Goal: Information Seeking & Learning: Find specific fact

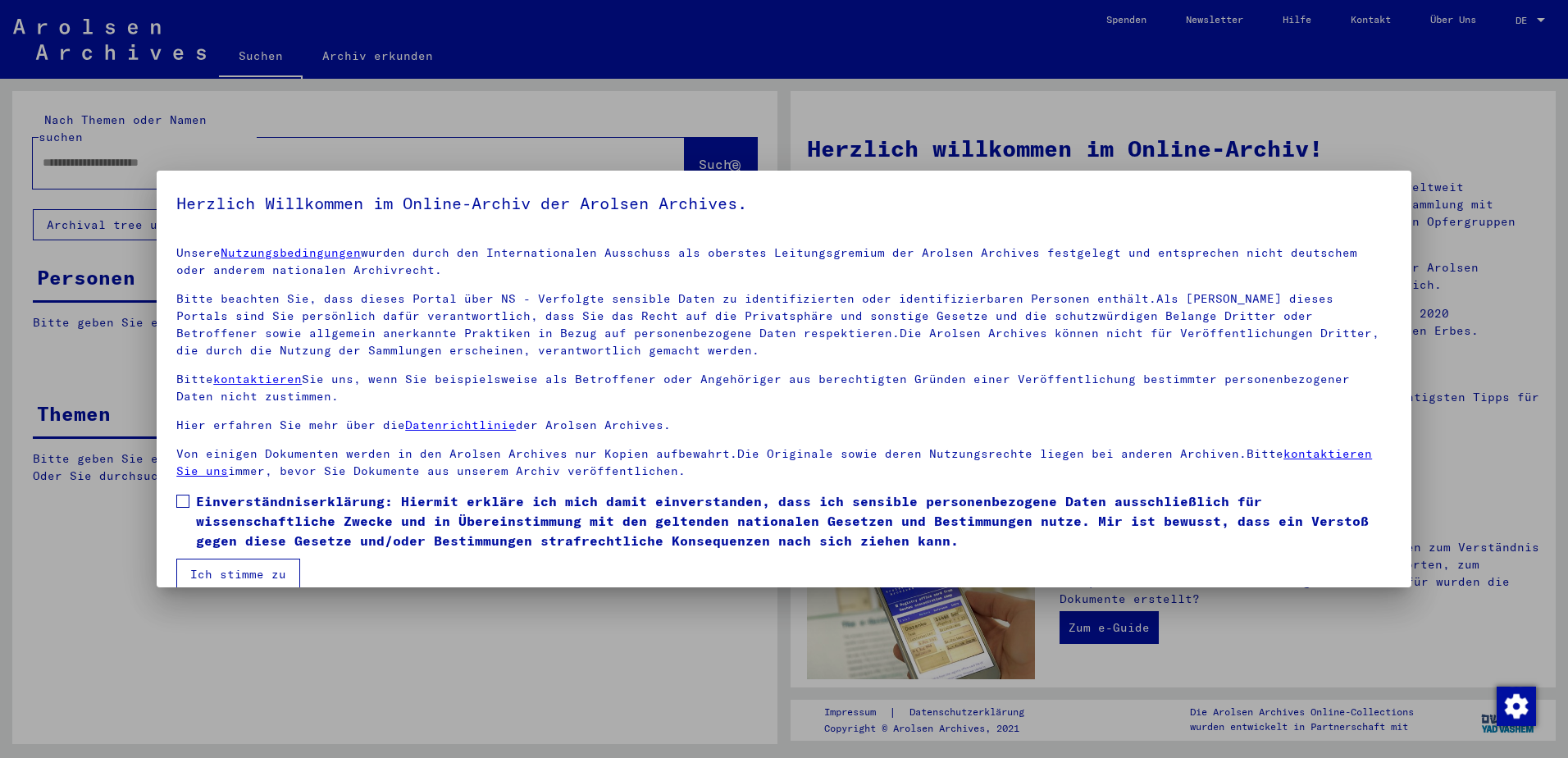
click at [1540, 23] on div at bounding box center [784, 379] width 1568 height 758
click at [1540, 21] on div at bounding box center [784, 379] width 1568 height 758
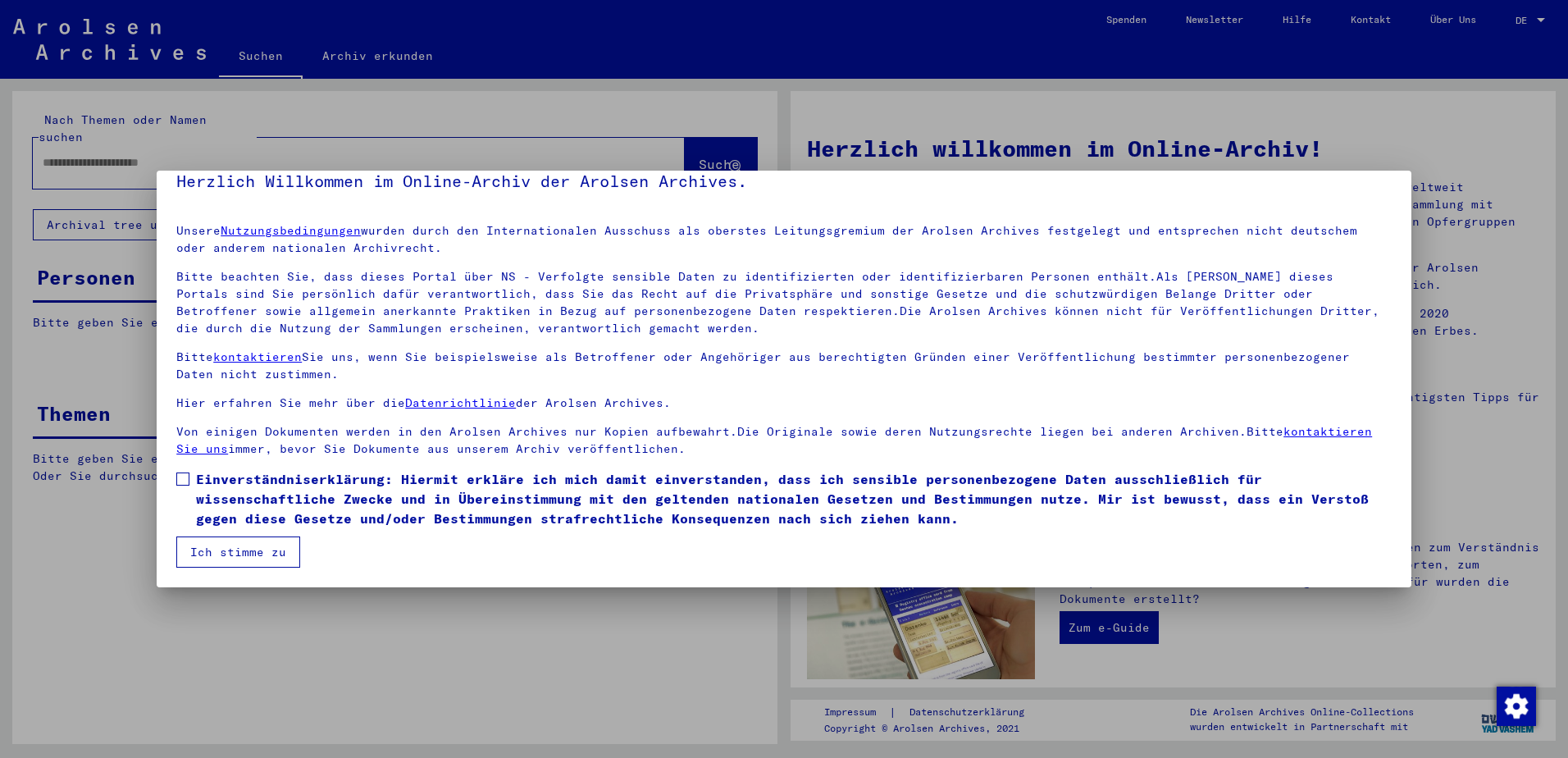
click at [271, 562] on button "Ich stimme zu" at bounding box center [238, 552] width 124 height 31
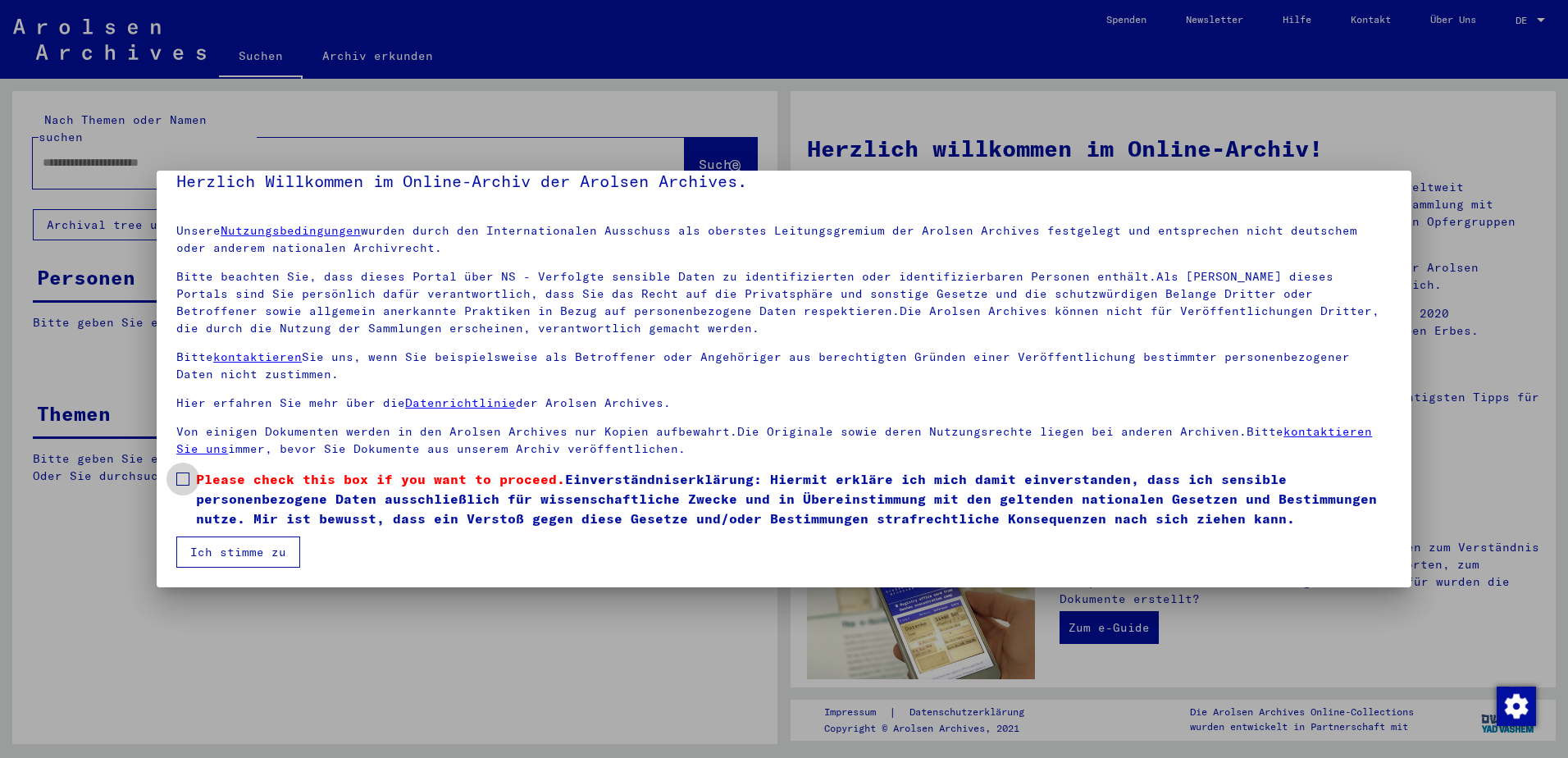
click at [180, 480] on span at bounding box center [183, 480] width 13 height 13
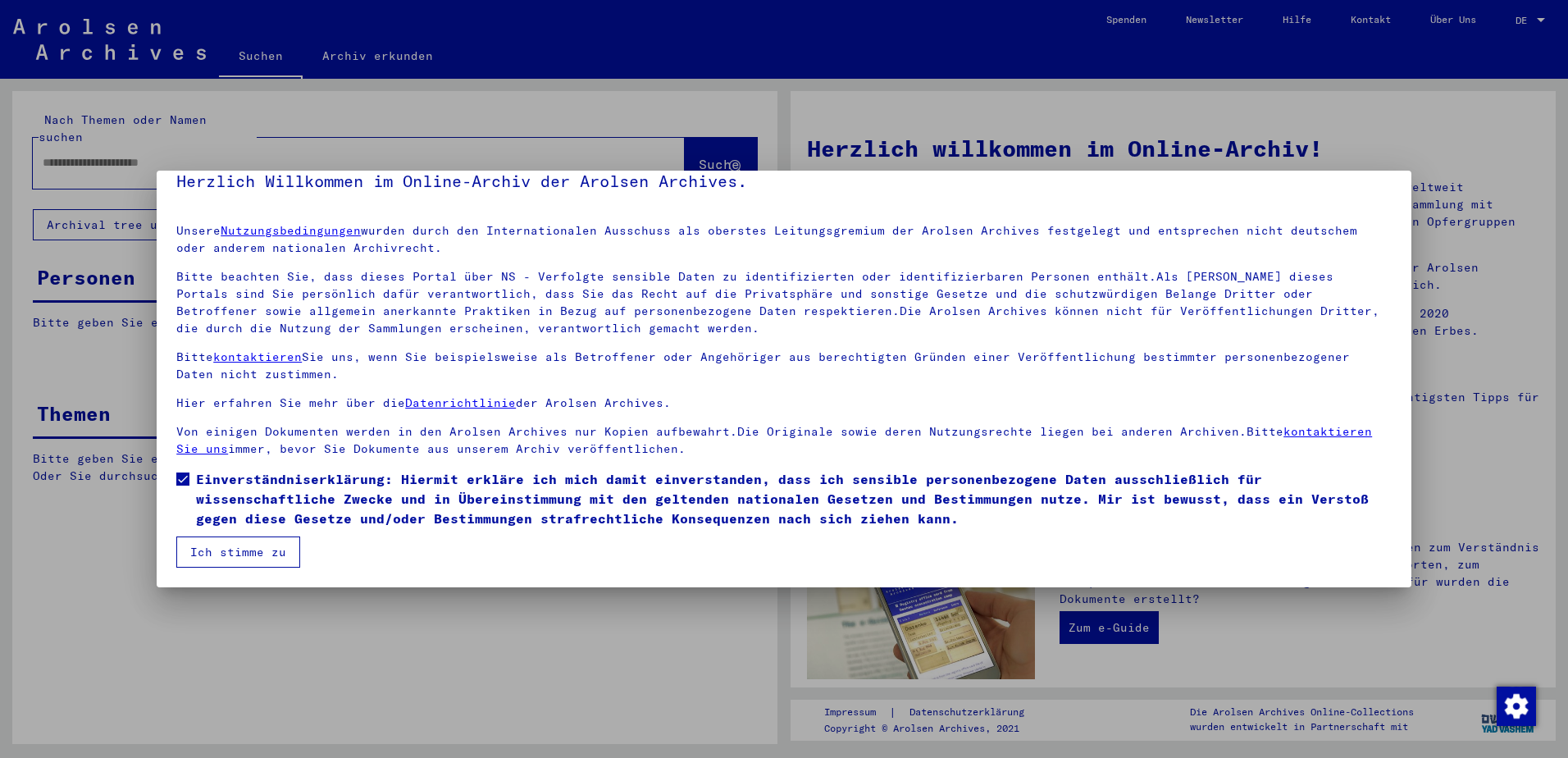
click at [211, 550] on button "Ich stimme zu" at bounding box center [238, 552] width 124 height 31
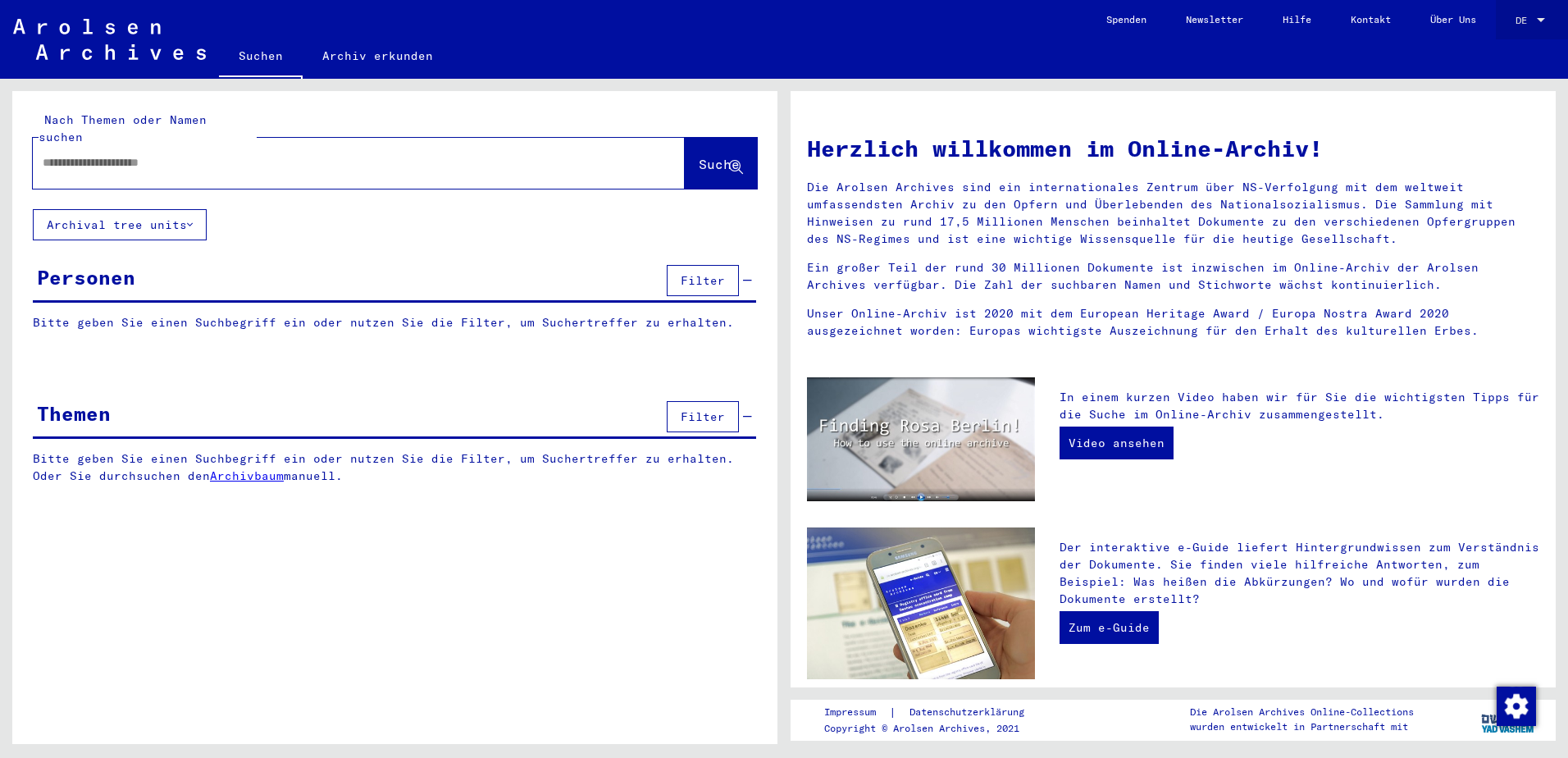
click at [1537, 17] on div at bounding box center [1540, 20] width 14 height 12
click at [1502, 28] on span "English" at bounding box center [1500, 29] width 40 height 13
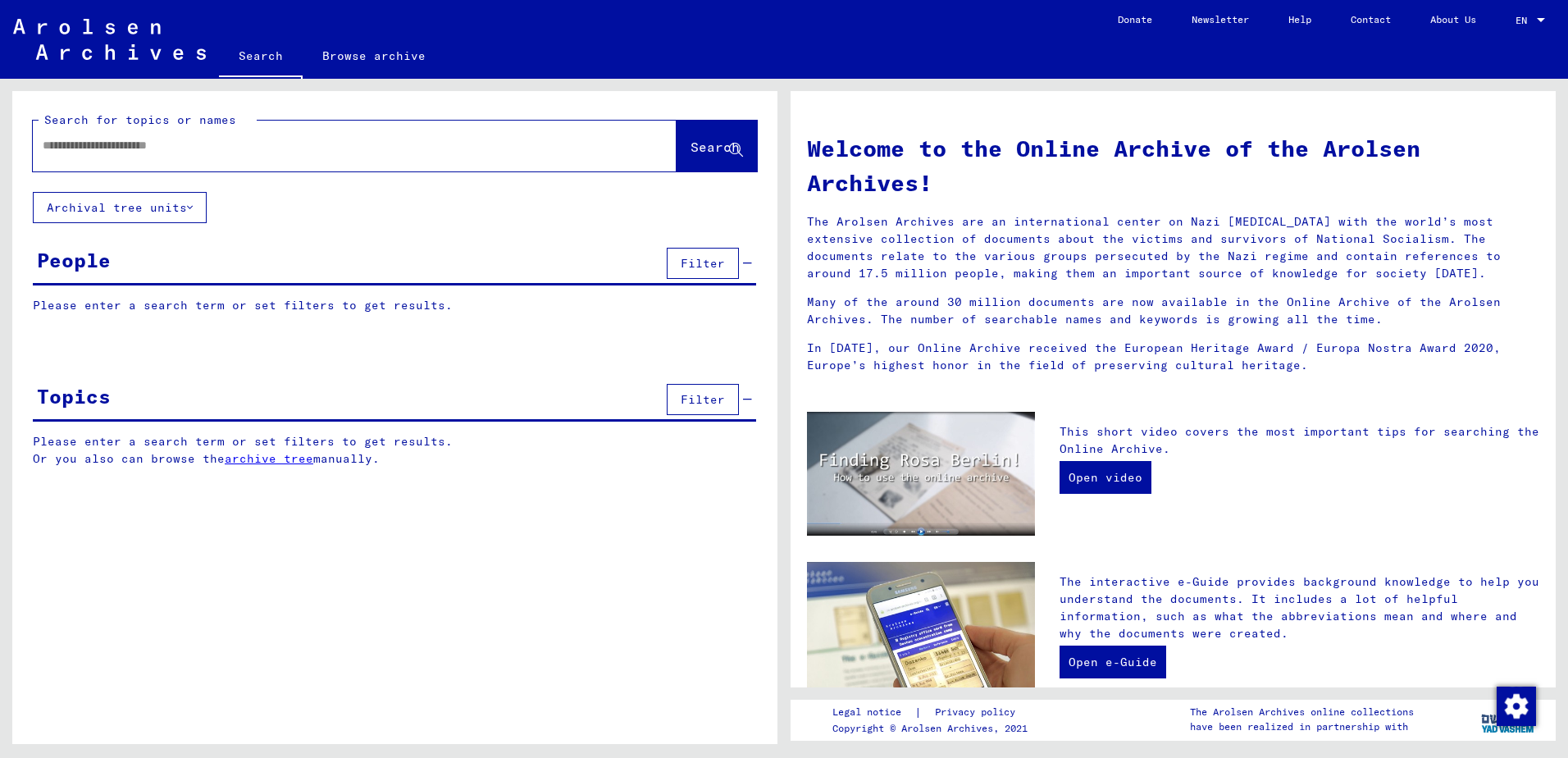
click at [124, 307] on p "Please enter a search term or set filters to get results." at bounding box center [394, 305] width 723 height 17
click at [698, 260] on span "Filter" at bounding box center [703, 263] width 44 height 14
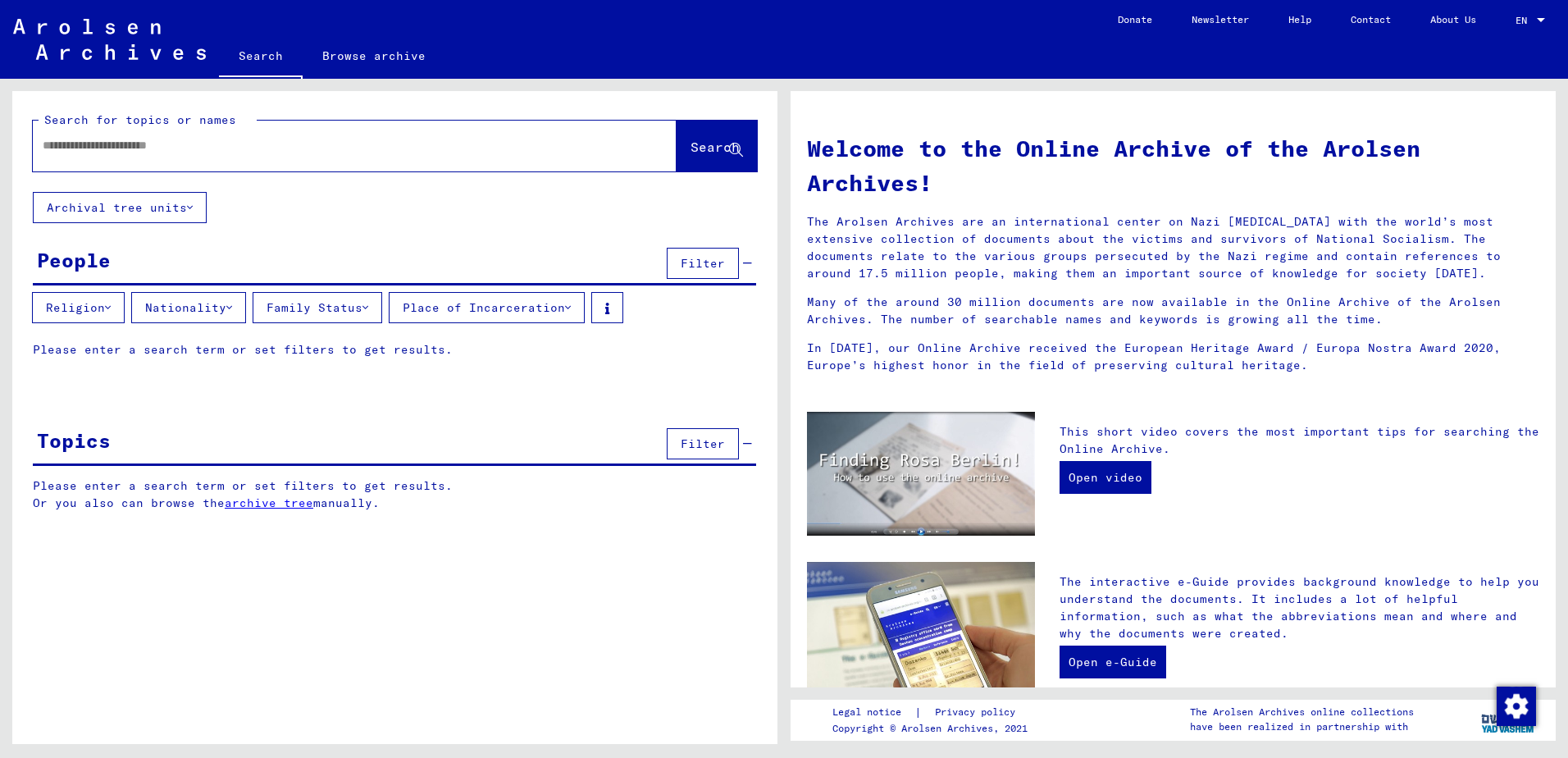
click at [484, 307] on button "Place of Incarceration" at bounding box center [487, 307] width 196 height 31
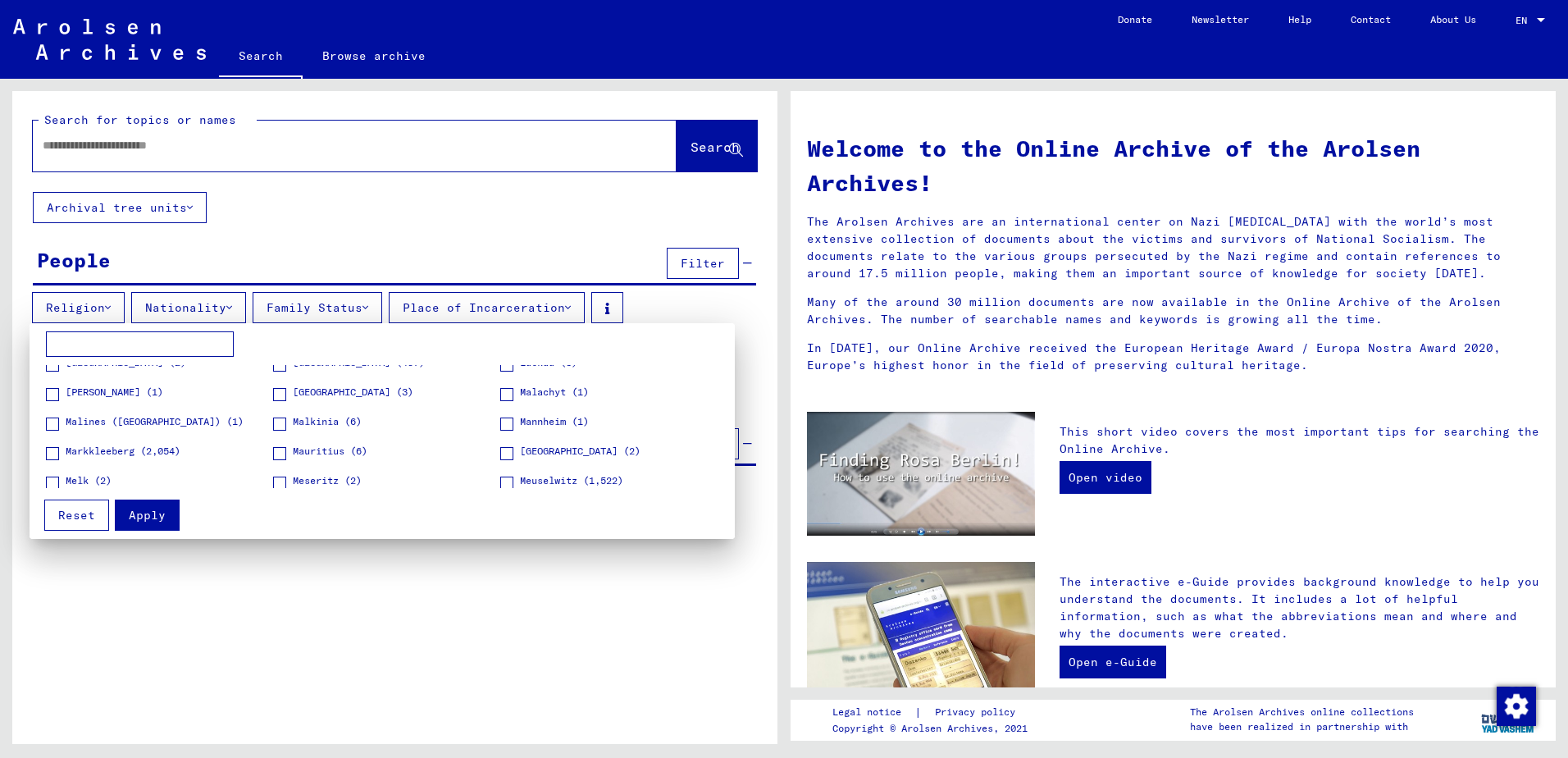
scroll to position [2937, 0]
click at [171, 139] on div at bounding box center [784, 379] width 1568 height 758
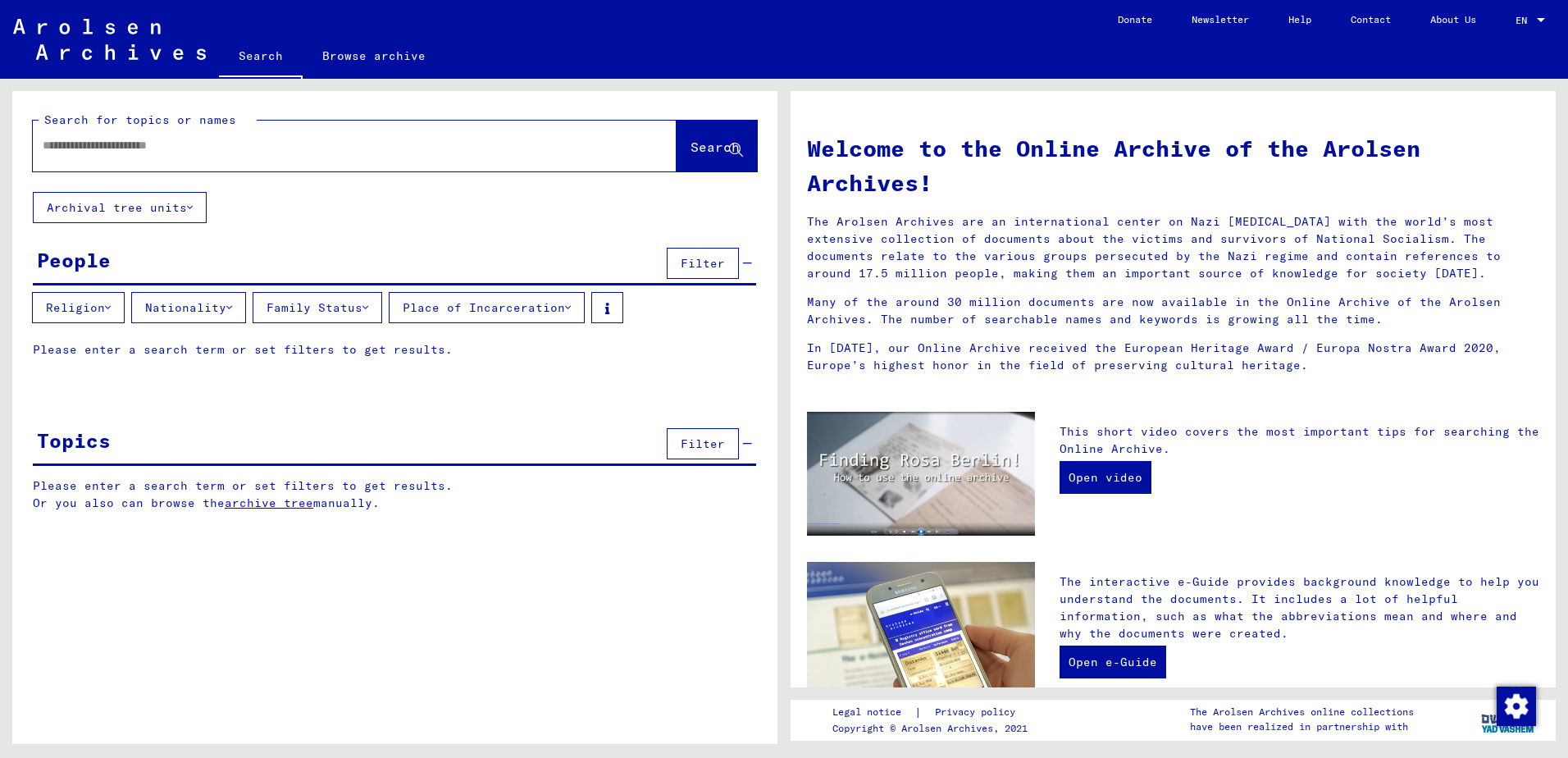
click at [168, 143] on input "text" at bounding box center [334, 145] width 584 height 17
click at [705, 145] on span "Search" at bounding box center [714, 146] width 49 height 16
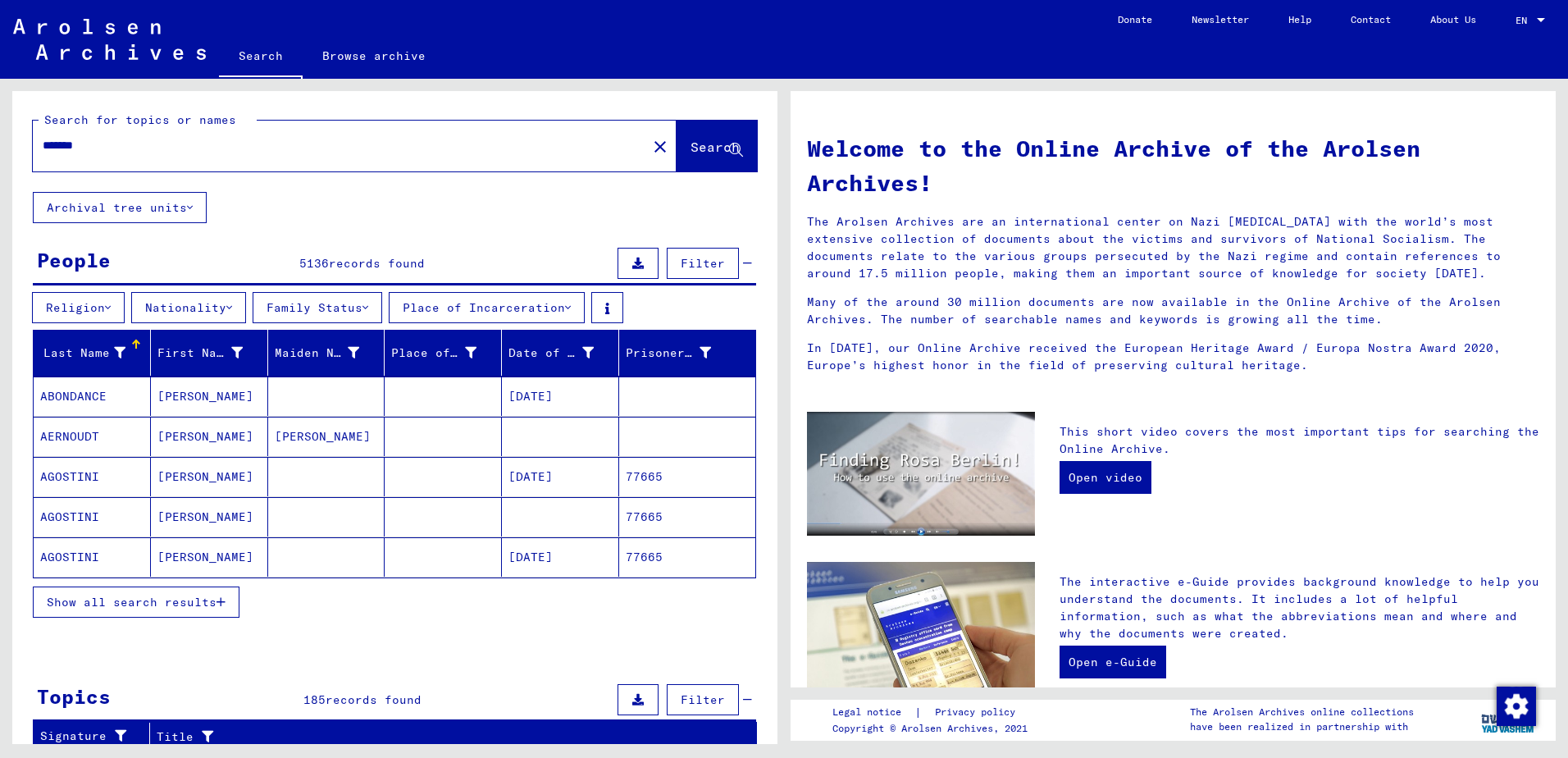
click at [45, 145] on input "*******" at bounding box center [334, 145] width 584 height 17
click at [701, 146] on span "Search" at bounding box center [714, 146] width 49 height 16
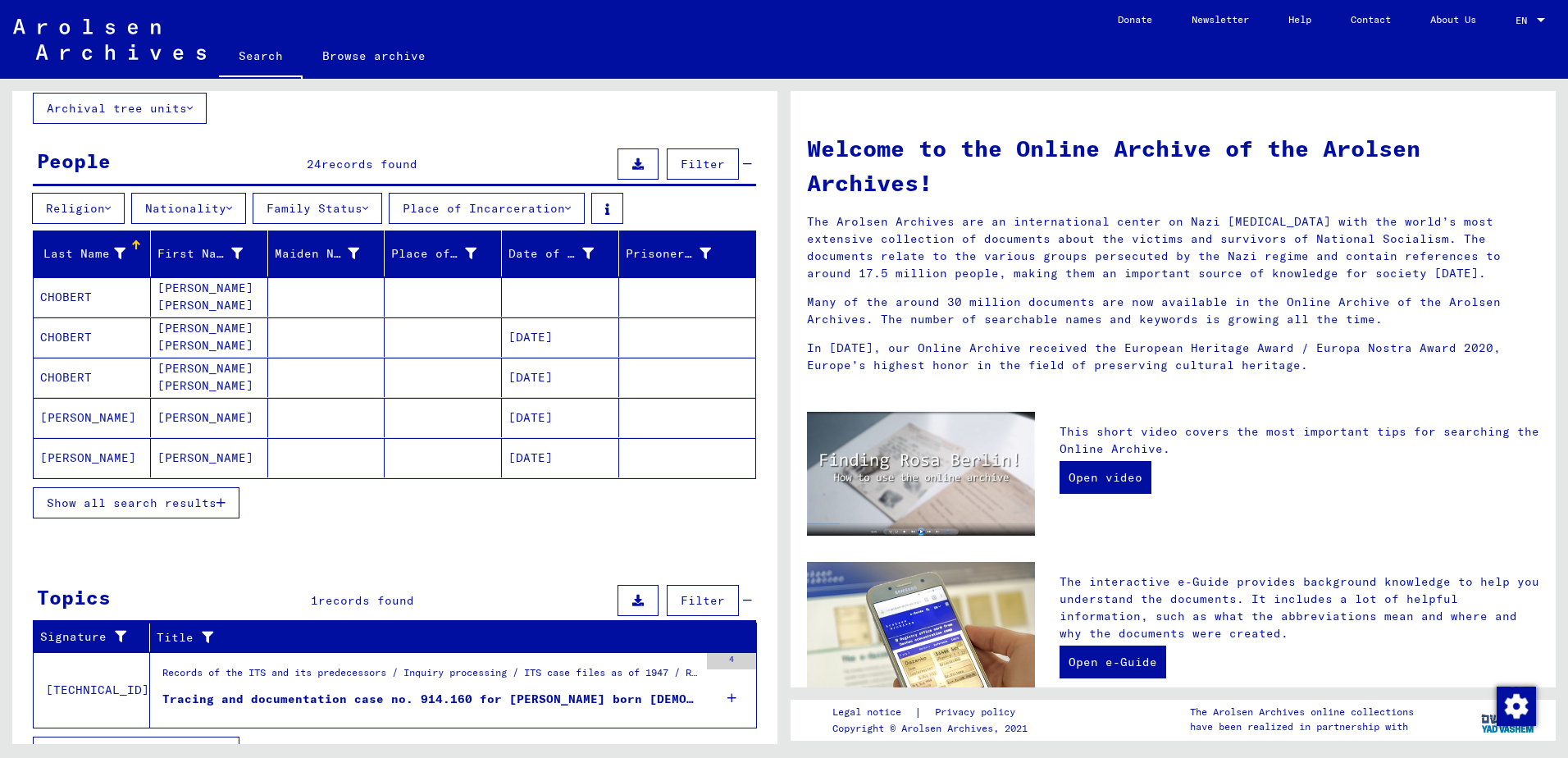
scroll to position [132, 0]
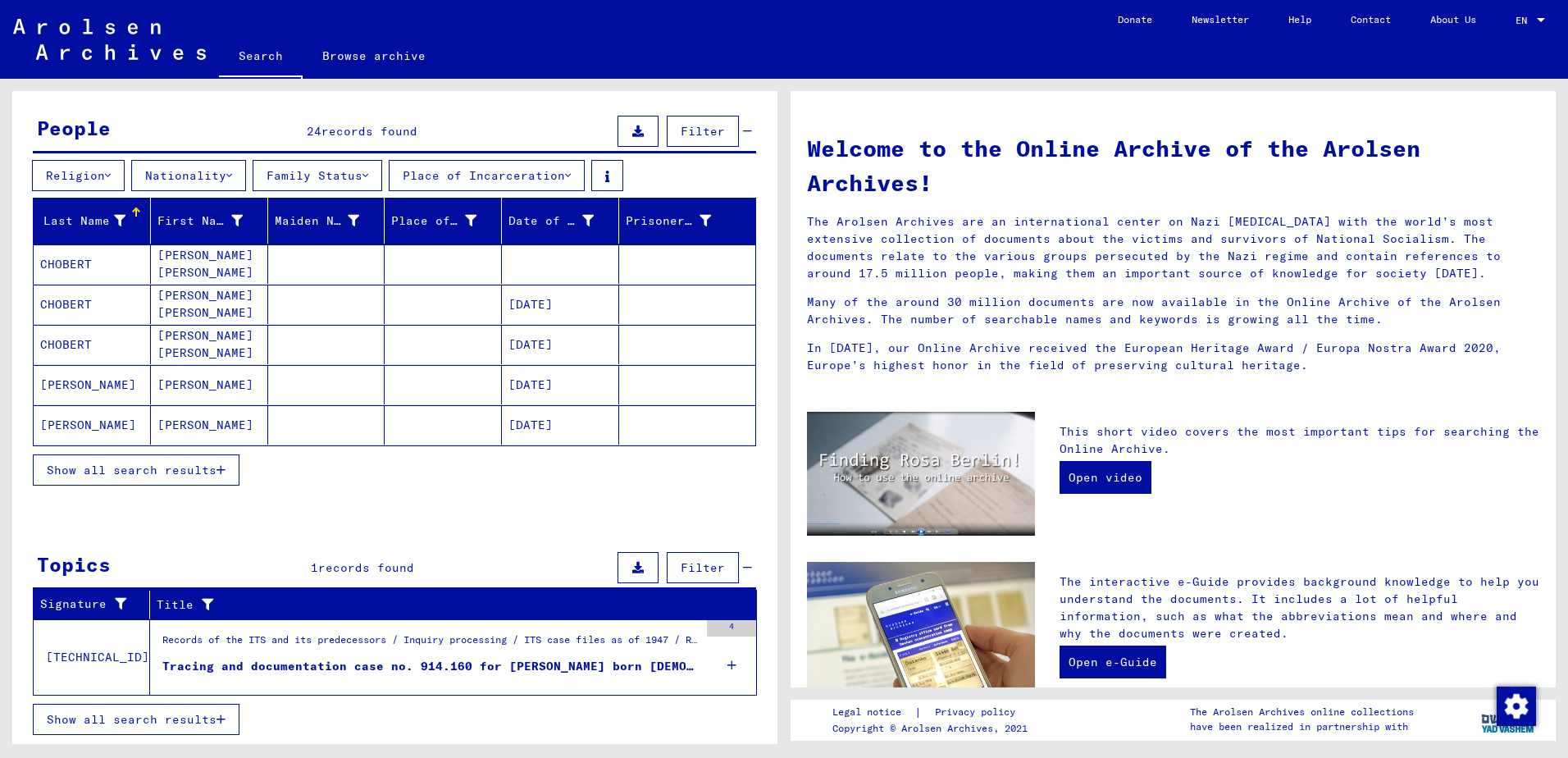
click at [220, 470] on icon "button" at bounding box center [220, 470] width 9 height 12
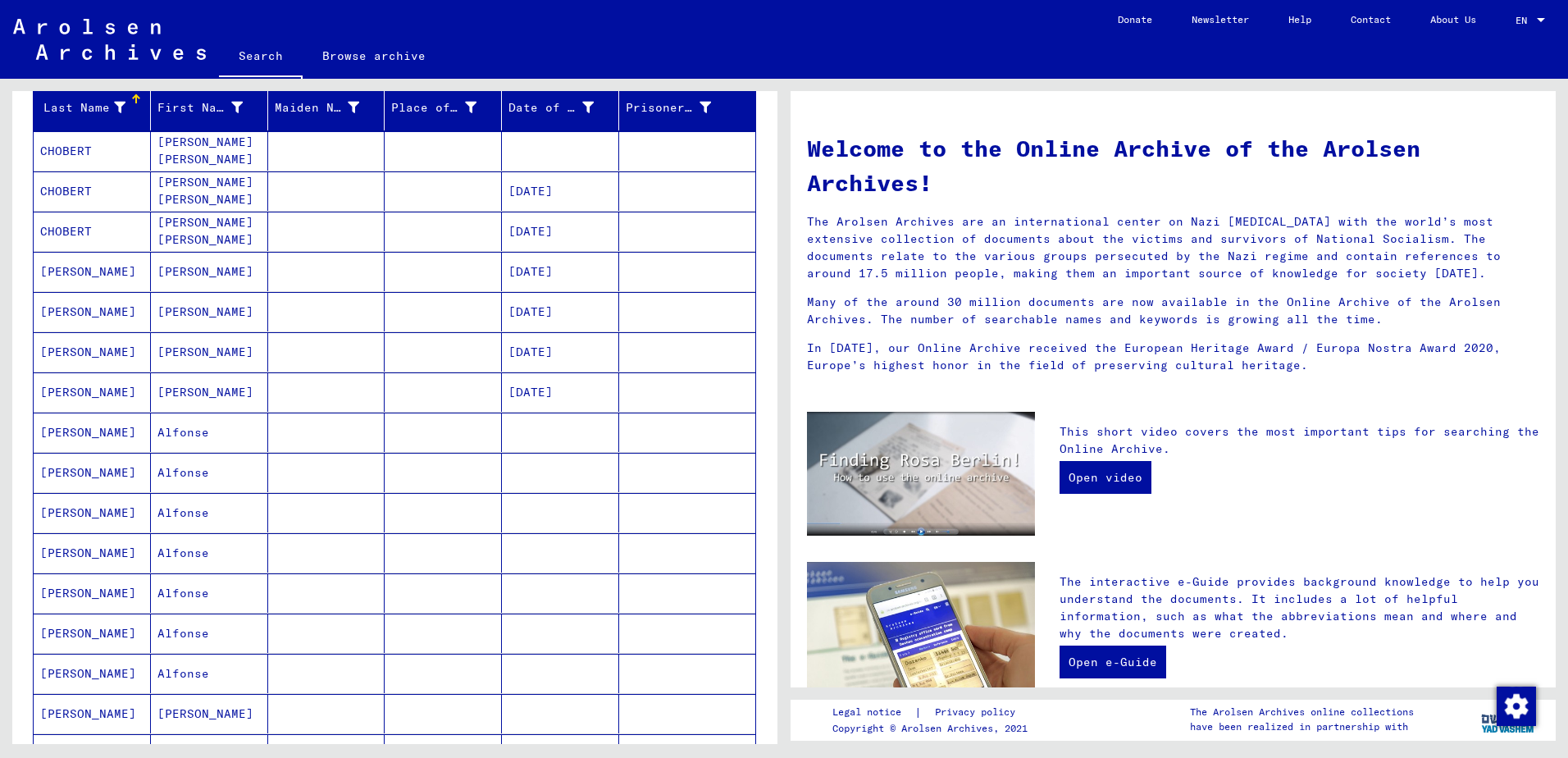
scroll to position [0, 0]
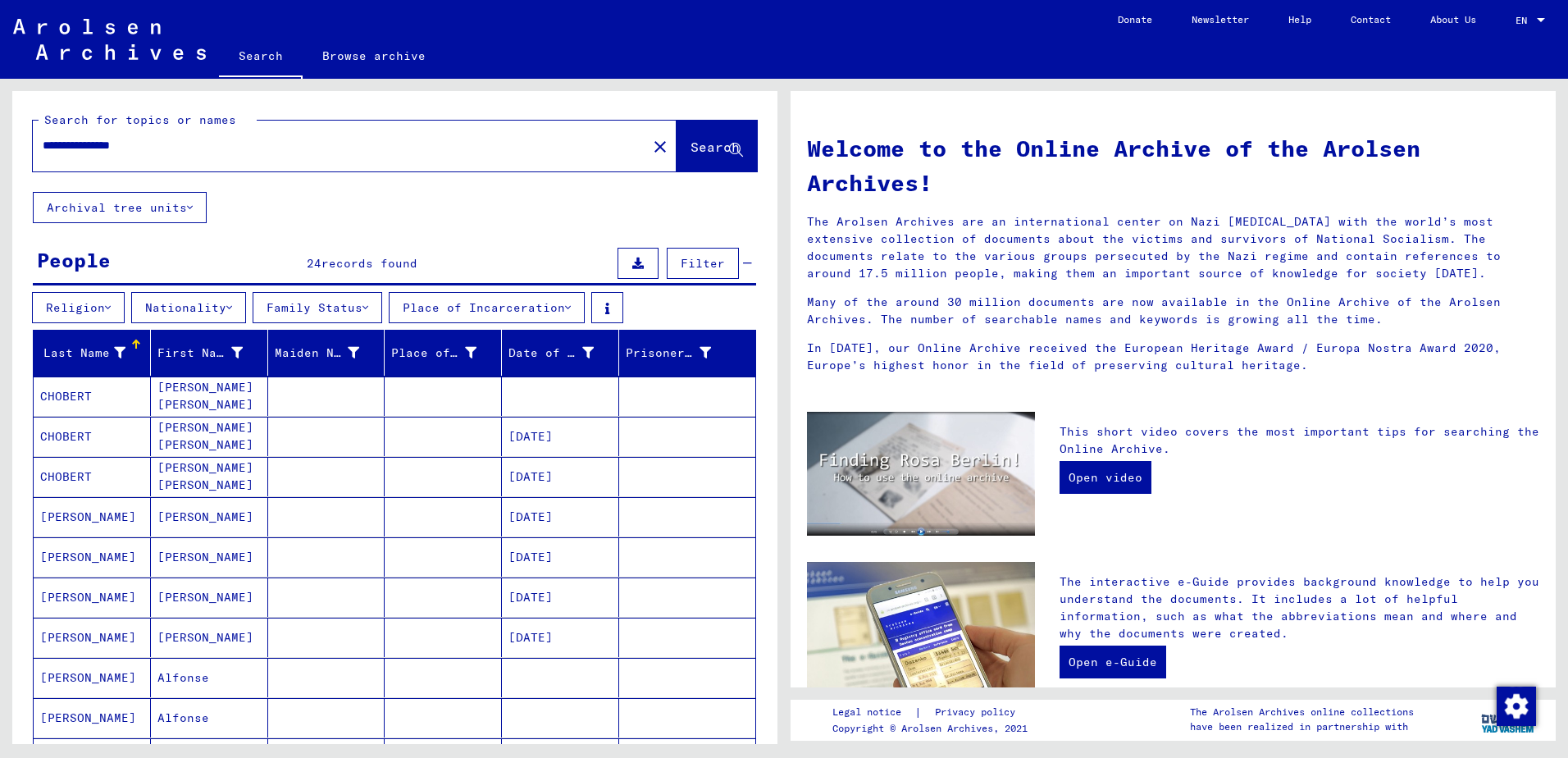
click at [191, 209] on icon at bounding box center [190, 208] width 6 height 12
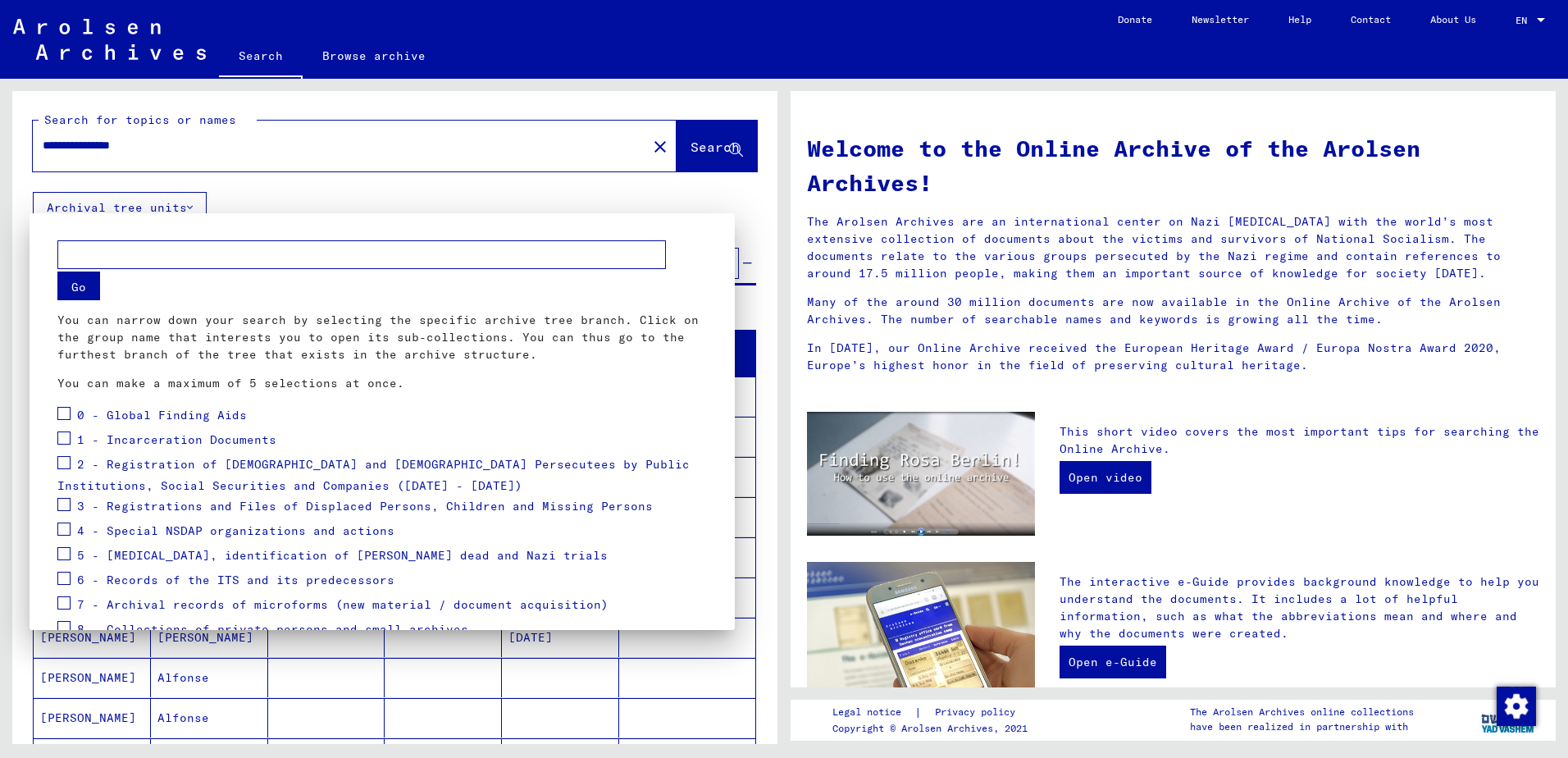
scroll to position [83, 0]
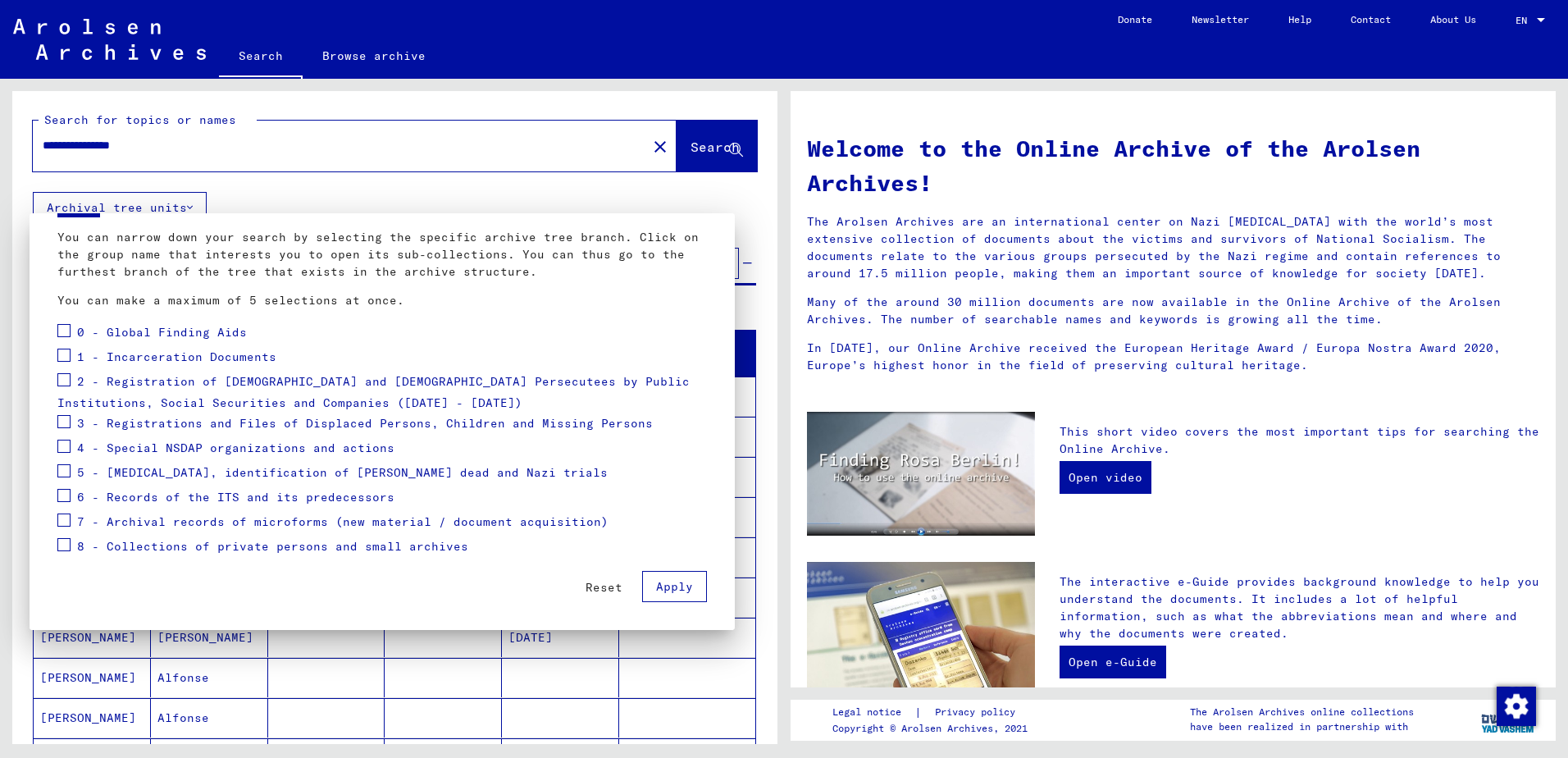
click at [353, 188] on div at bounding box center [784, 379] width 1568 height 758
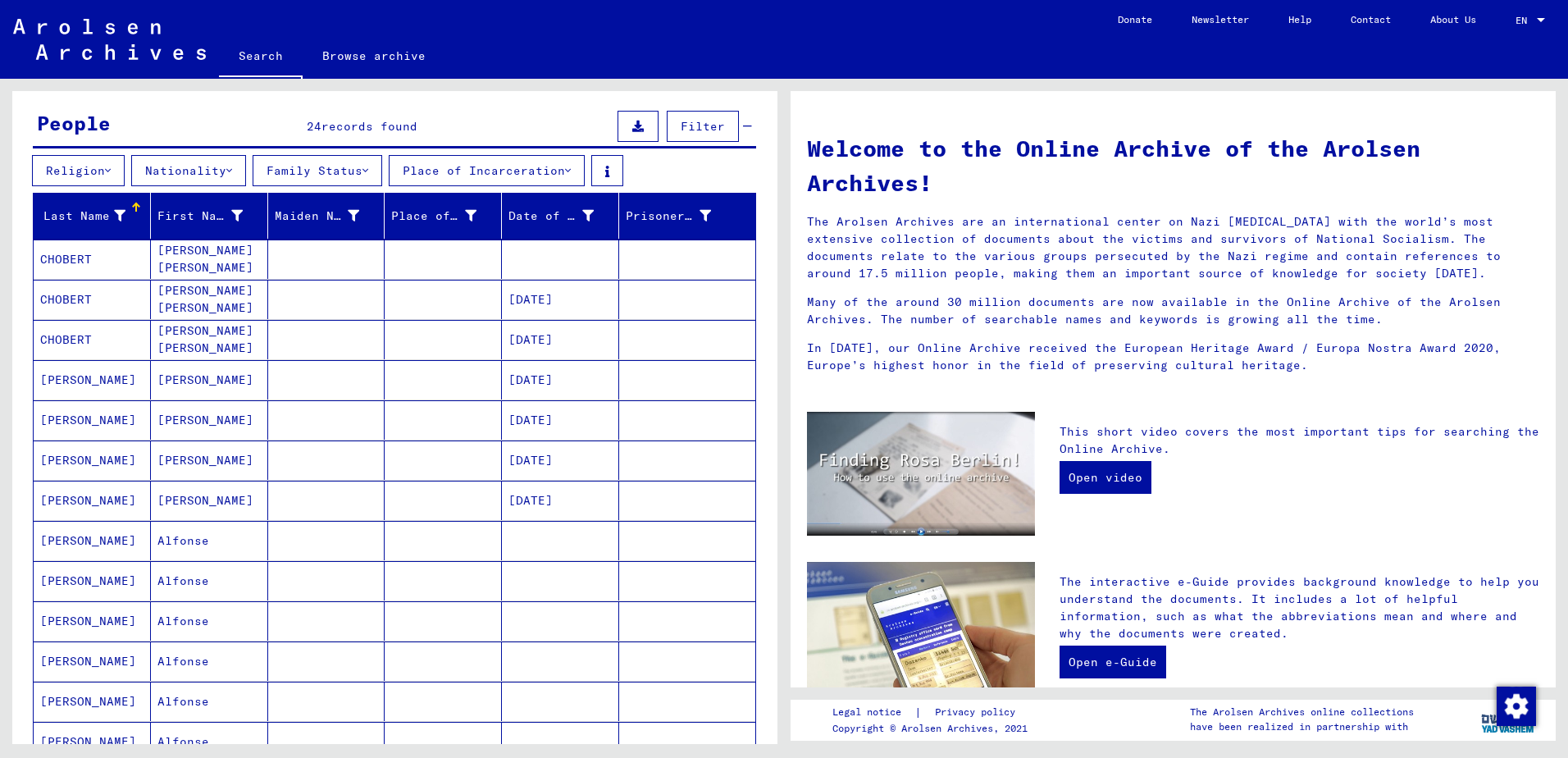
scroll to position [274, 0]
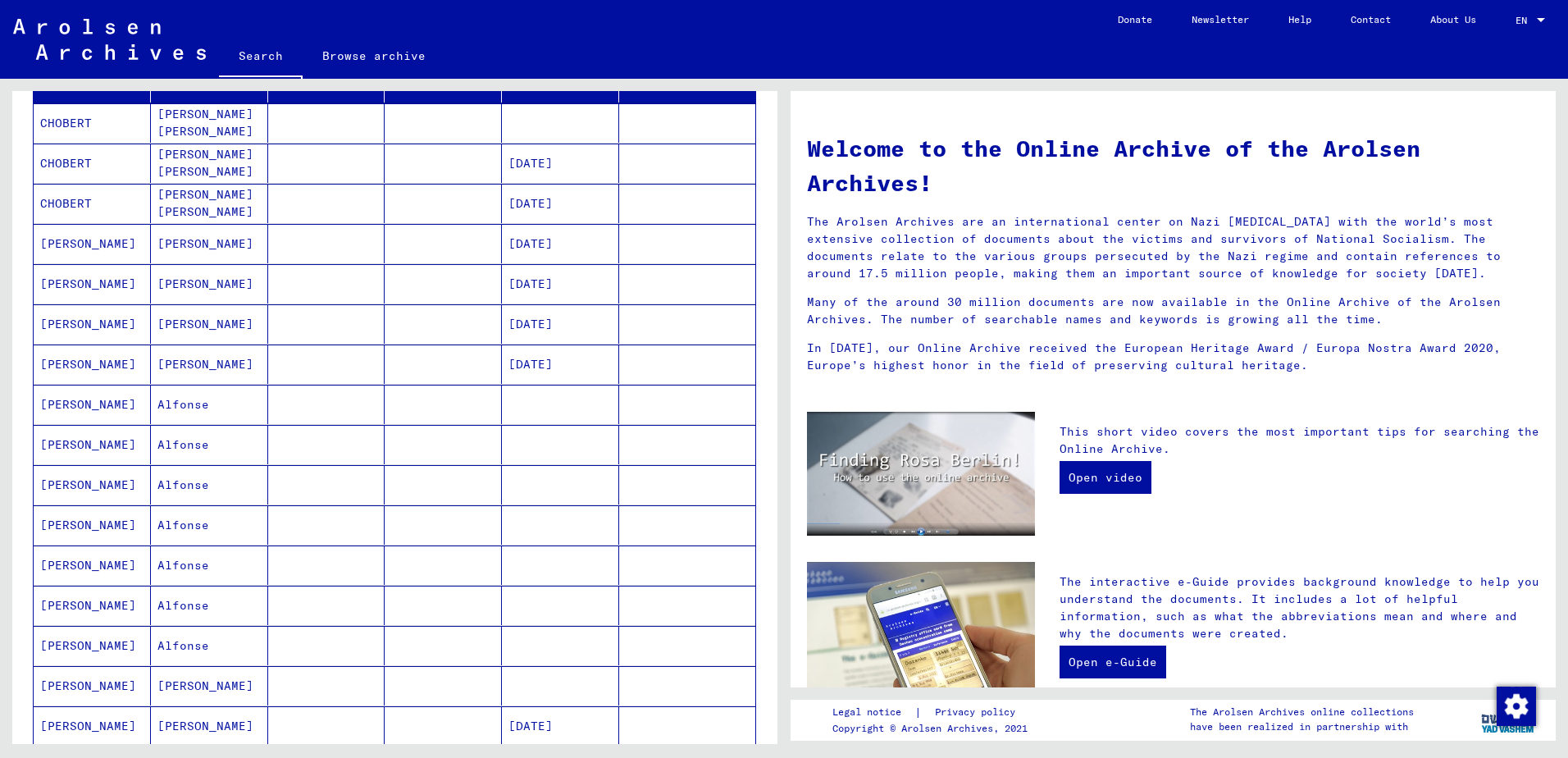
click at [75, 606] on mat-cell "[PERSON_NAME]" at bounding box center [92, 605] width 117 height 39
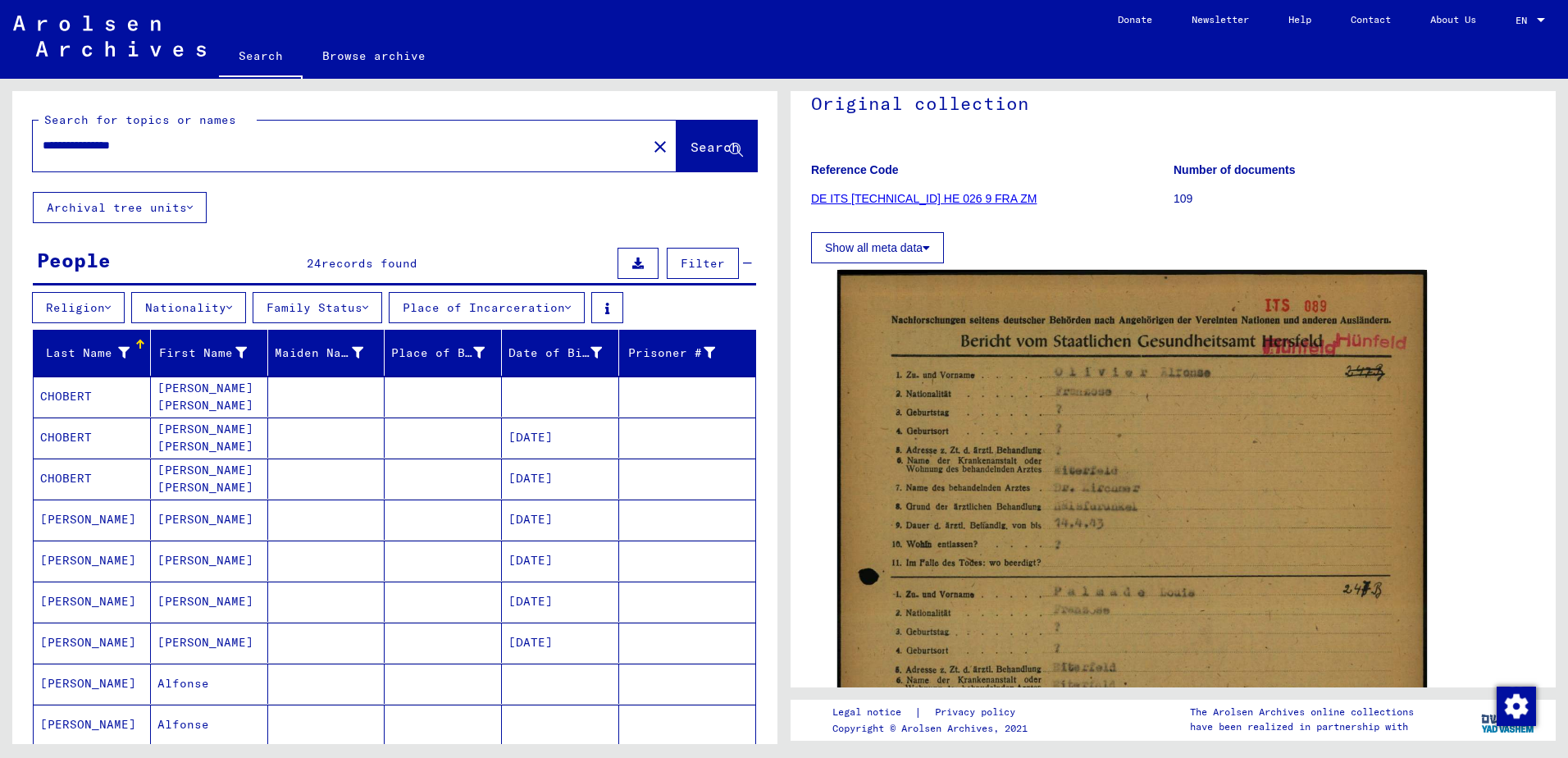
drag, startPoint x: 107, startPoint y: 144, endPoint x: 33, endPoint y: 142, distance: 74.0
click at [33, 142] on div "**********" at bounding box center [335, 145] width 604 height 37
click at [102, 144] on input "*******" at bounding box center [340, 145] width 595 height 17
paste input "*********"
type input "**********"
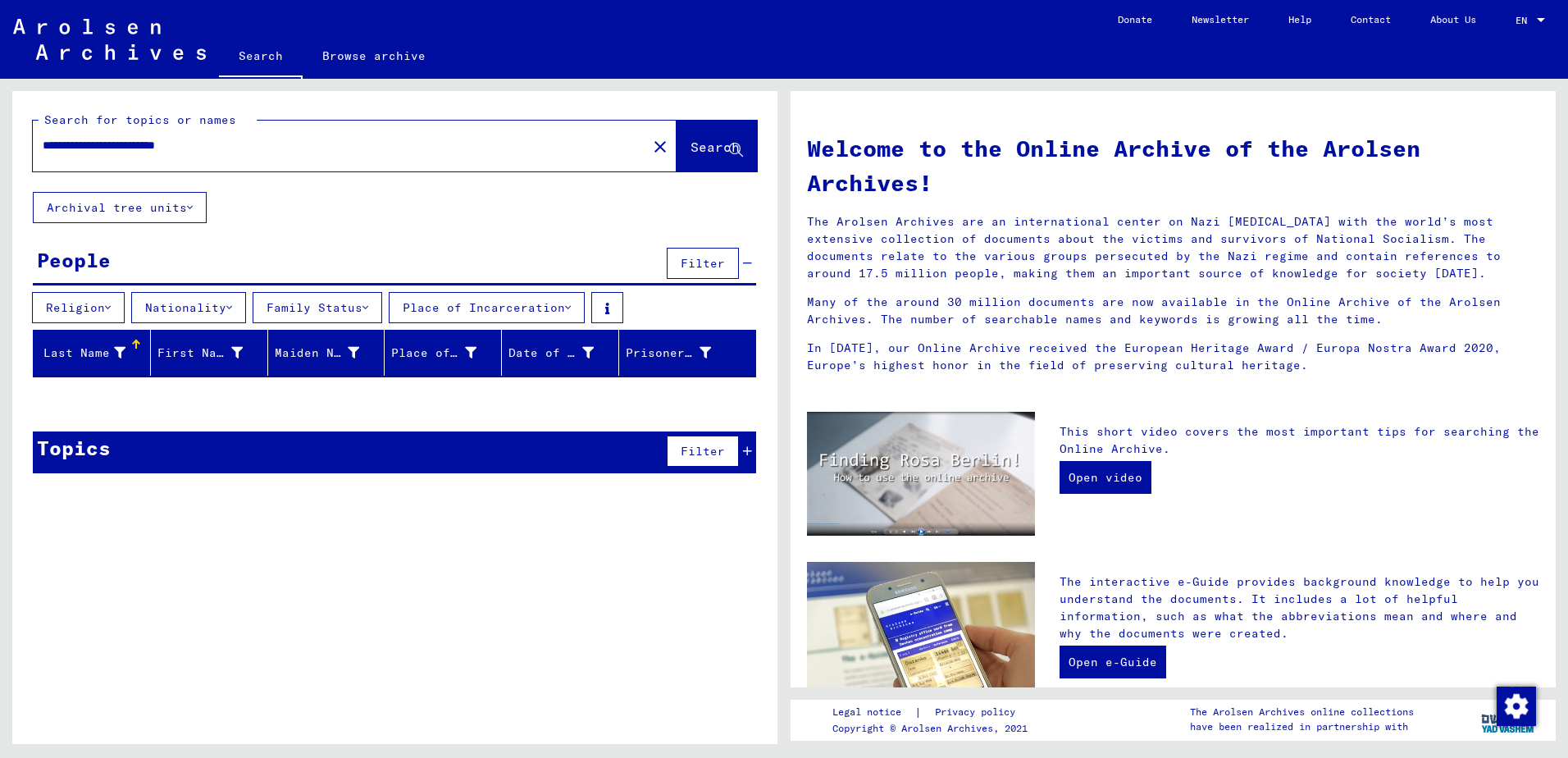
click at [267, 63] on link "Search" at bounding box center [260, 57] width 84 height 42
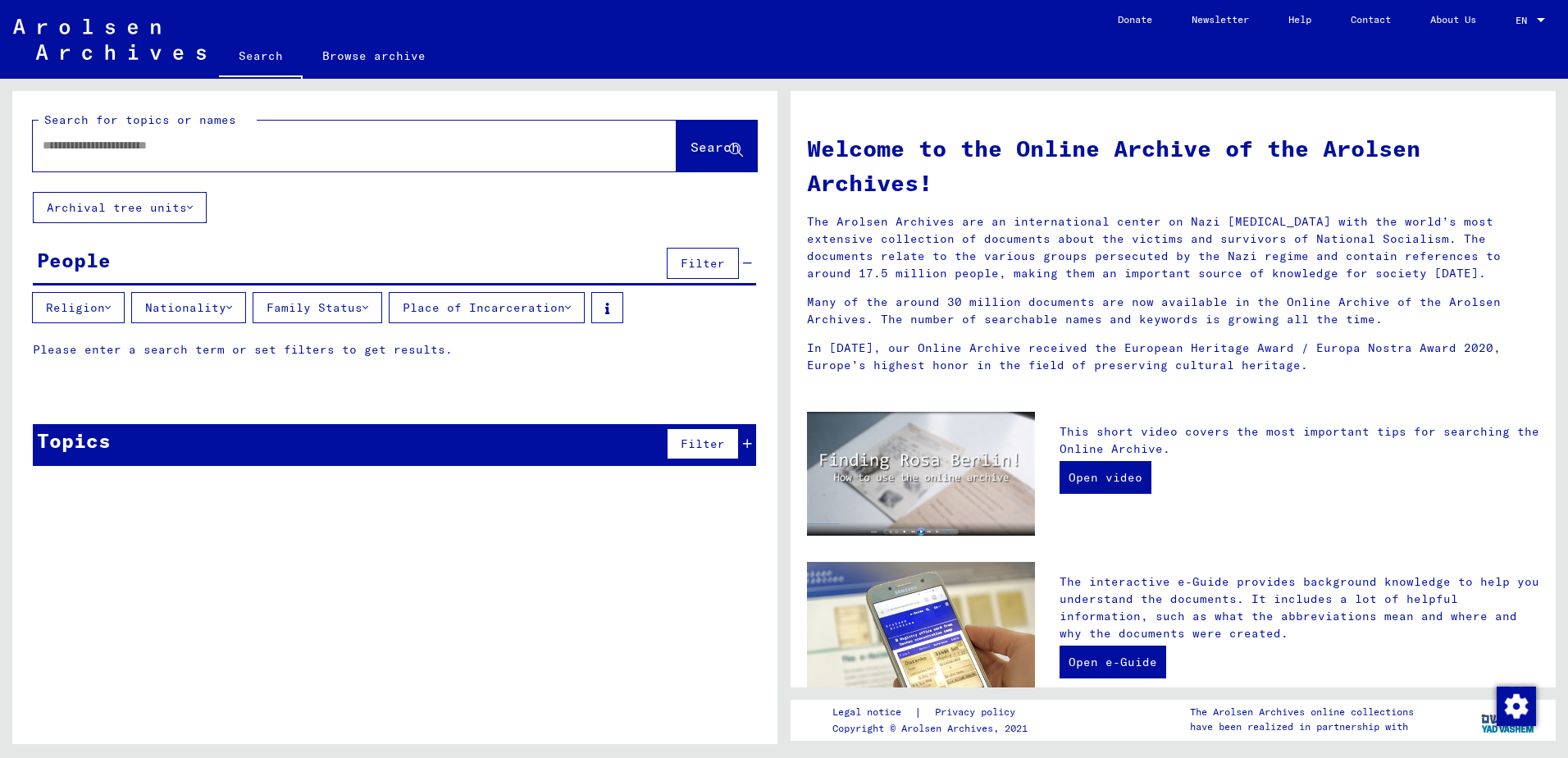
click at [368, 309] on icon at bounding box center [365, 307] width 6 height 12
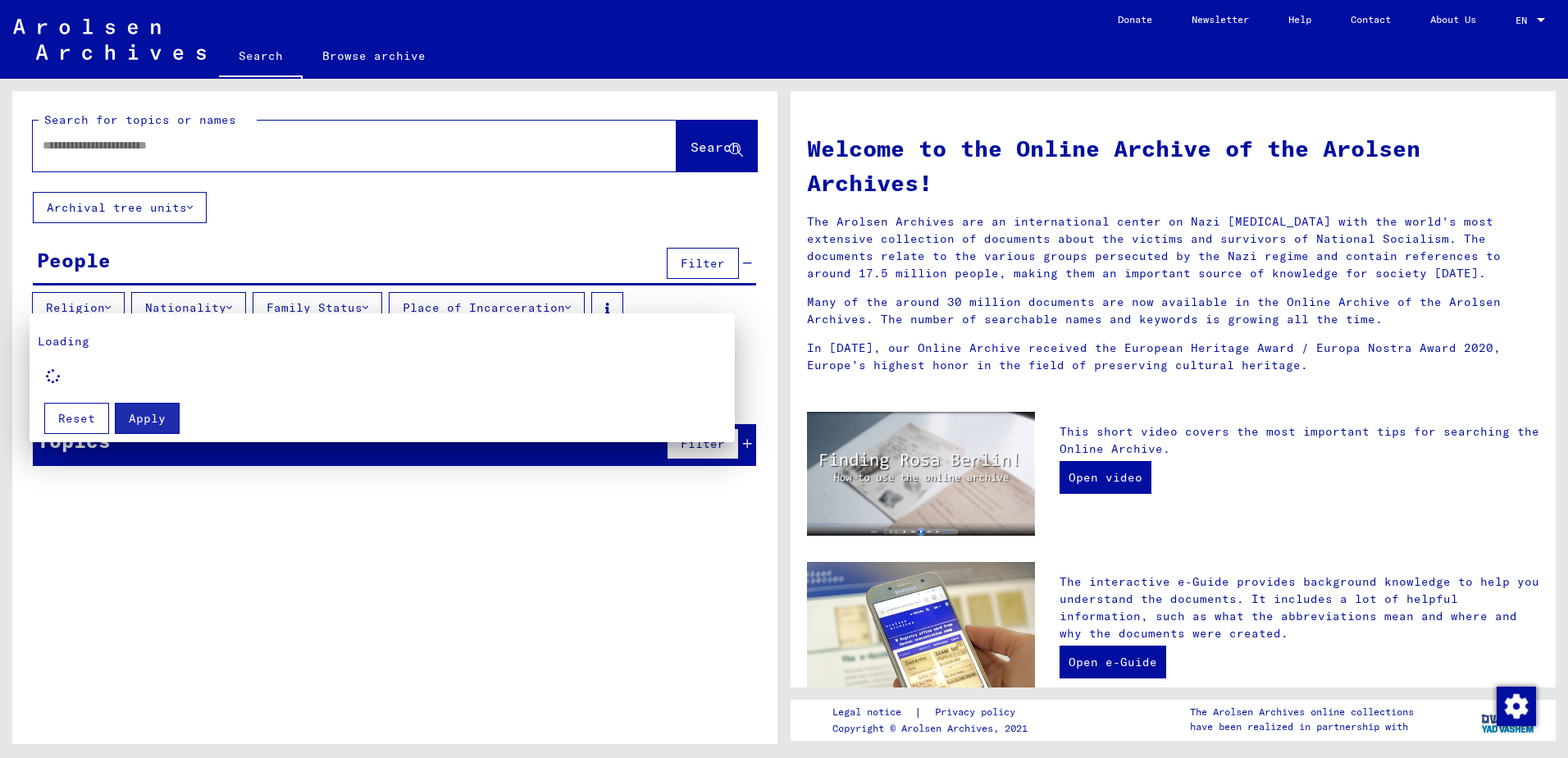
click at [63, 414] on span "Reset" at bounding box center [76, 418] width 37 height 14
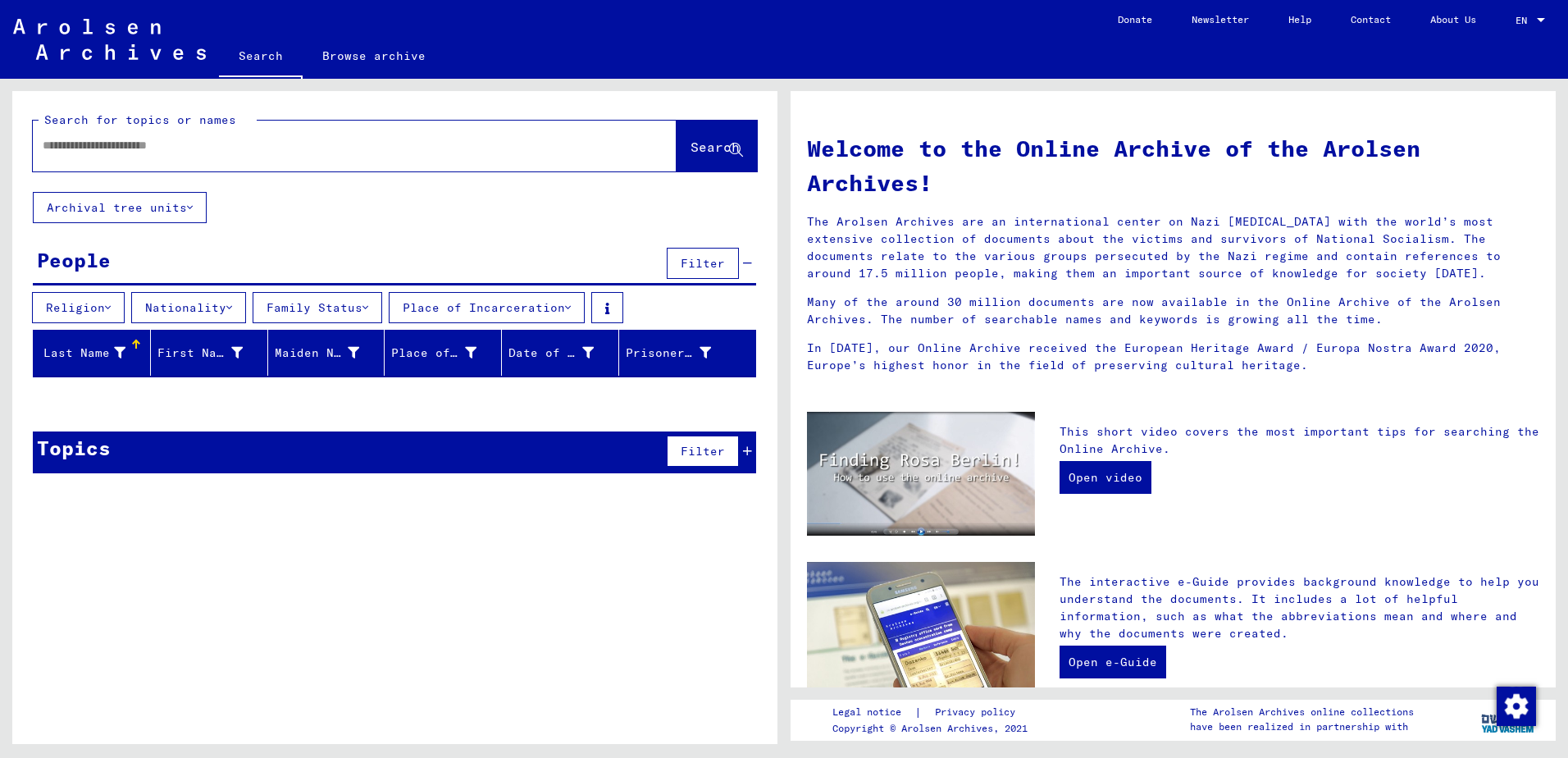
click at [571, 307] on icon at bounding box center [568, 307] width 6 height 12
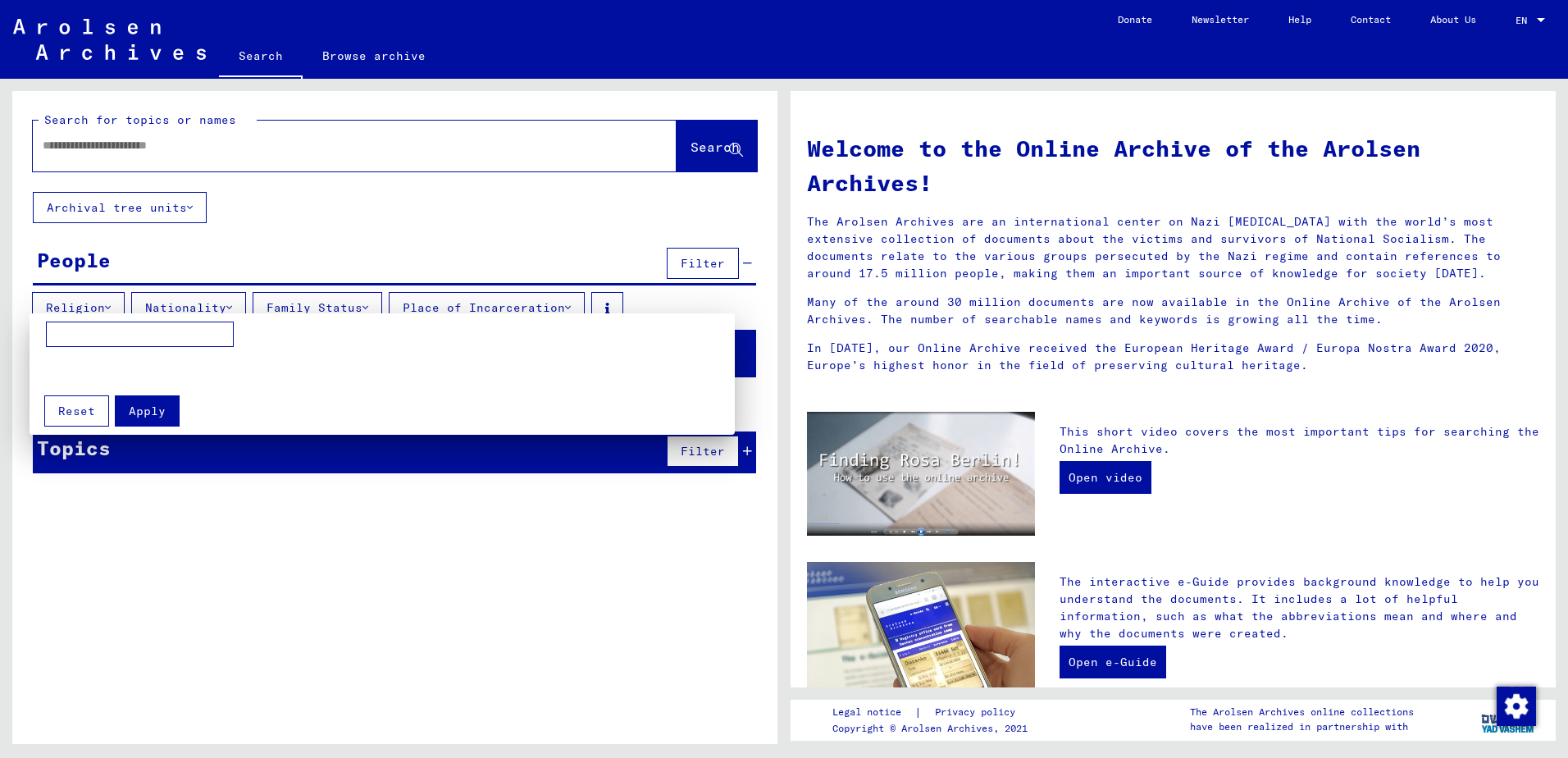
click at [147, 334] on input at bounding box center [140, 334] width 188 height 26
type input "**********"
click at [157, 407] on span "Apply" at bounding box center [147, 410] width 37 height 14
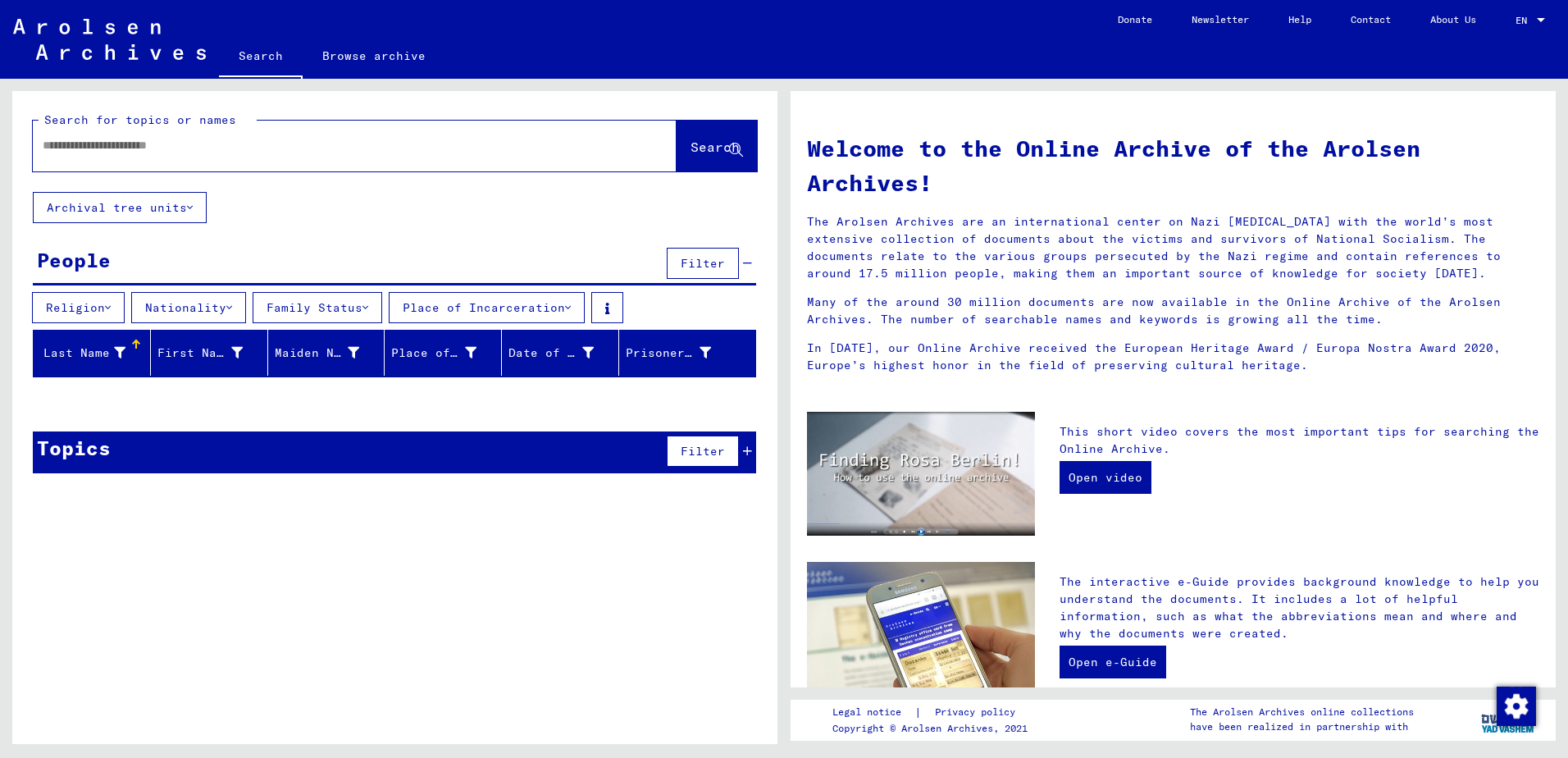
click at [571, 308] on icon at bounding box center [568, 307] width 6 height 12
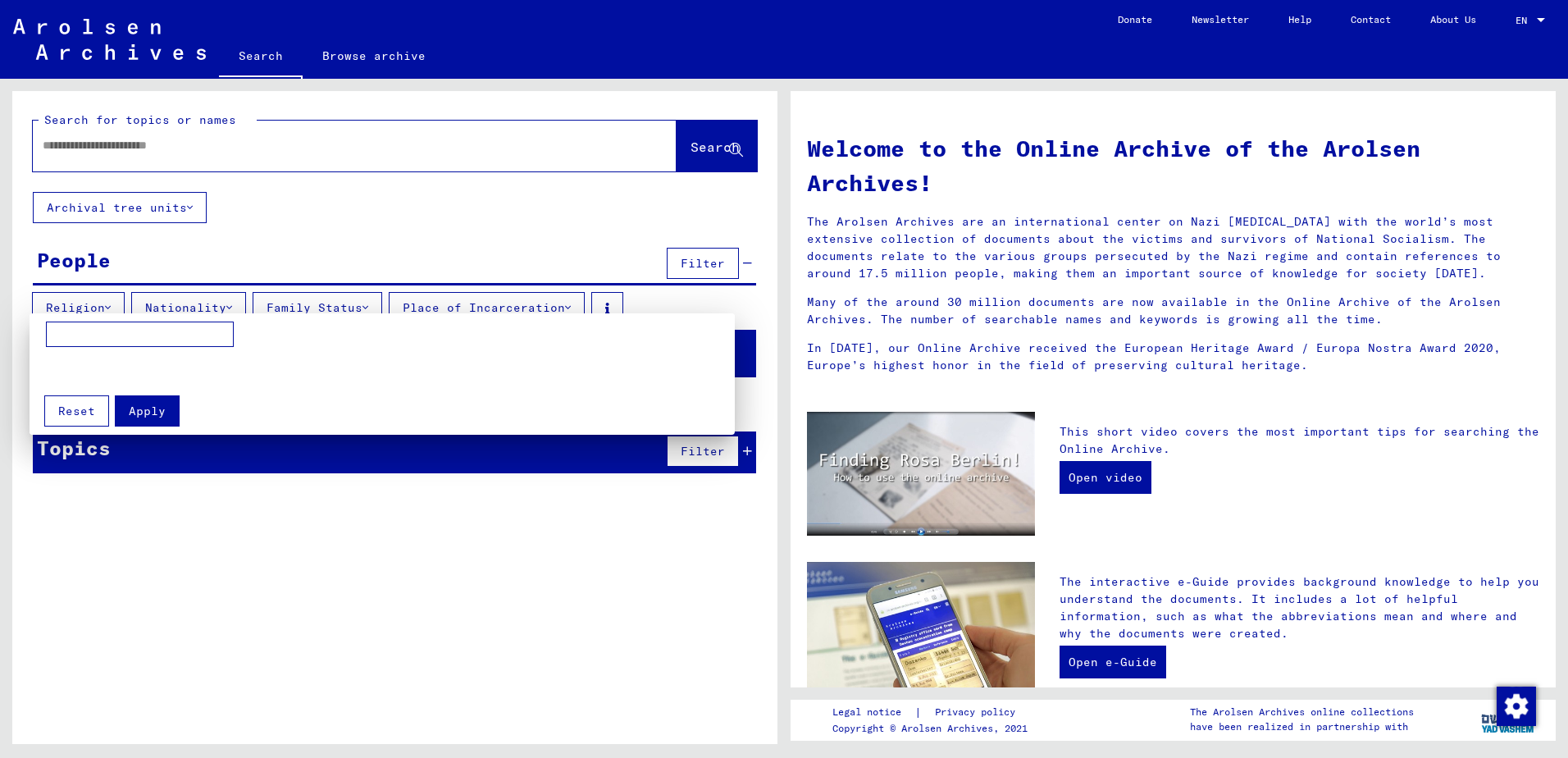
click at [190, 339] on input at bounding box center [140, 334] width 188 height 26
click at [146, 140] on div at bounding box center [784, 379] width 1568 height 758
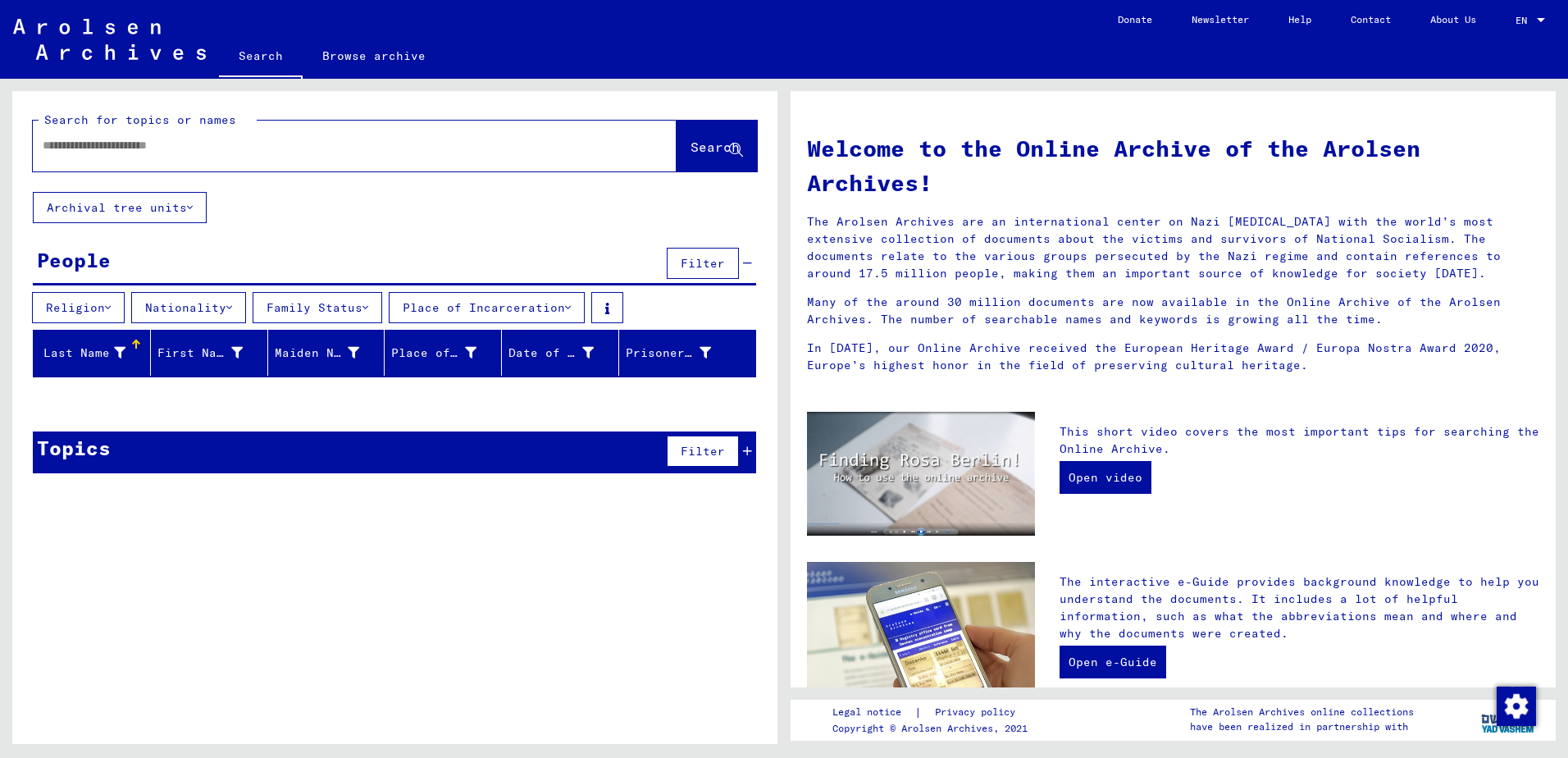
click at [146, 146] on input "text" at bounding box center [334, 145] width 584 height 17
type input "*******"
click at [693, 150] on span "Search" at bounding box center [714, 146] width 49 height 16
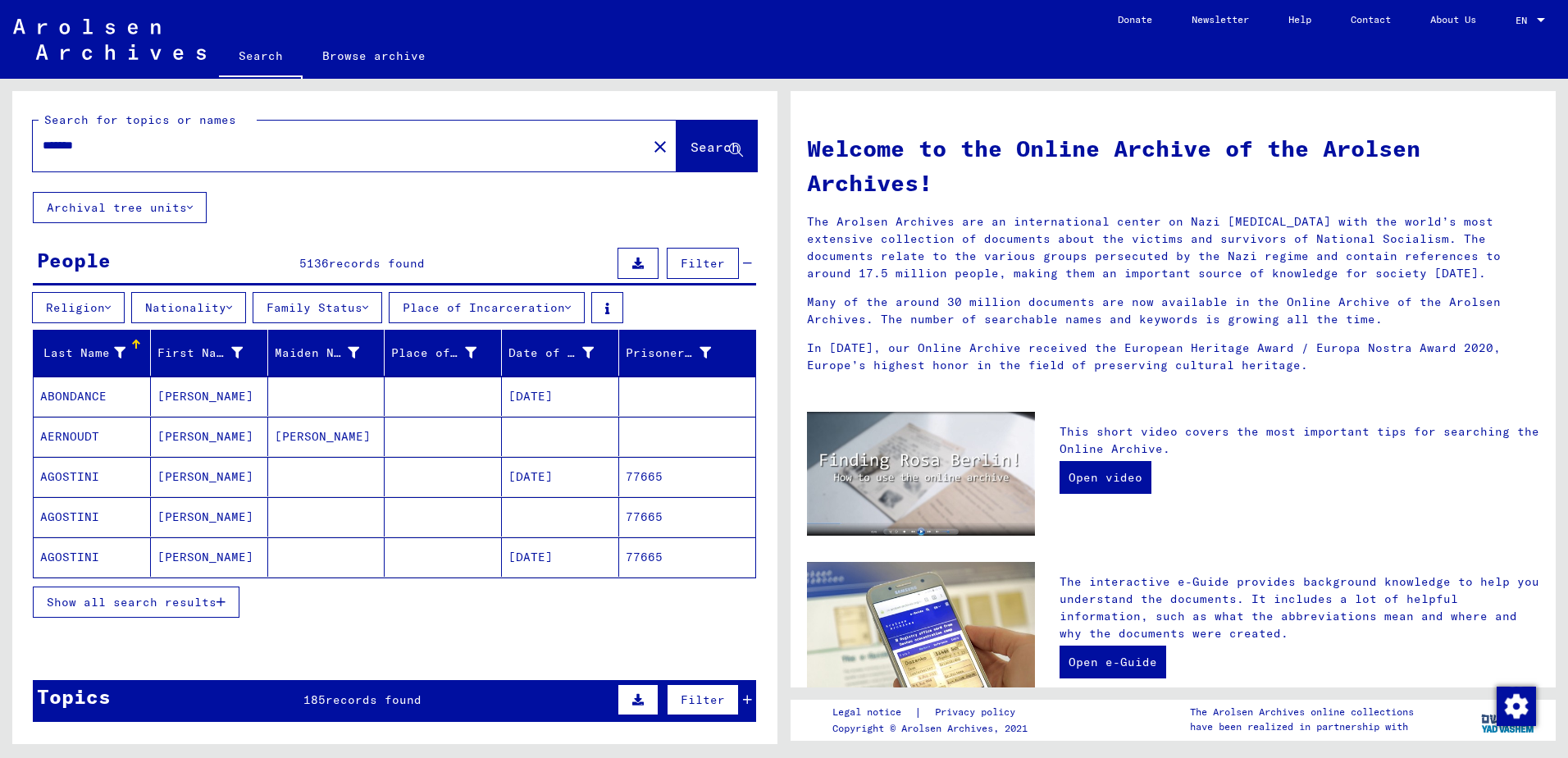
click at [571, 312] on icon at bounding box center [568, 307] width 6 height 12
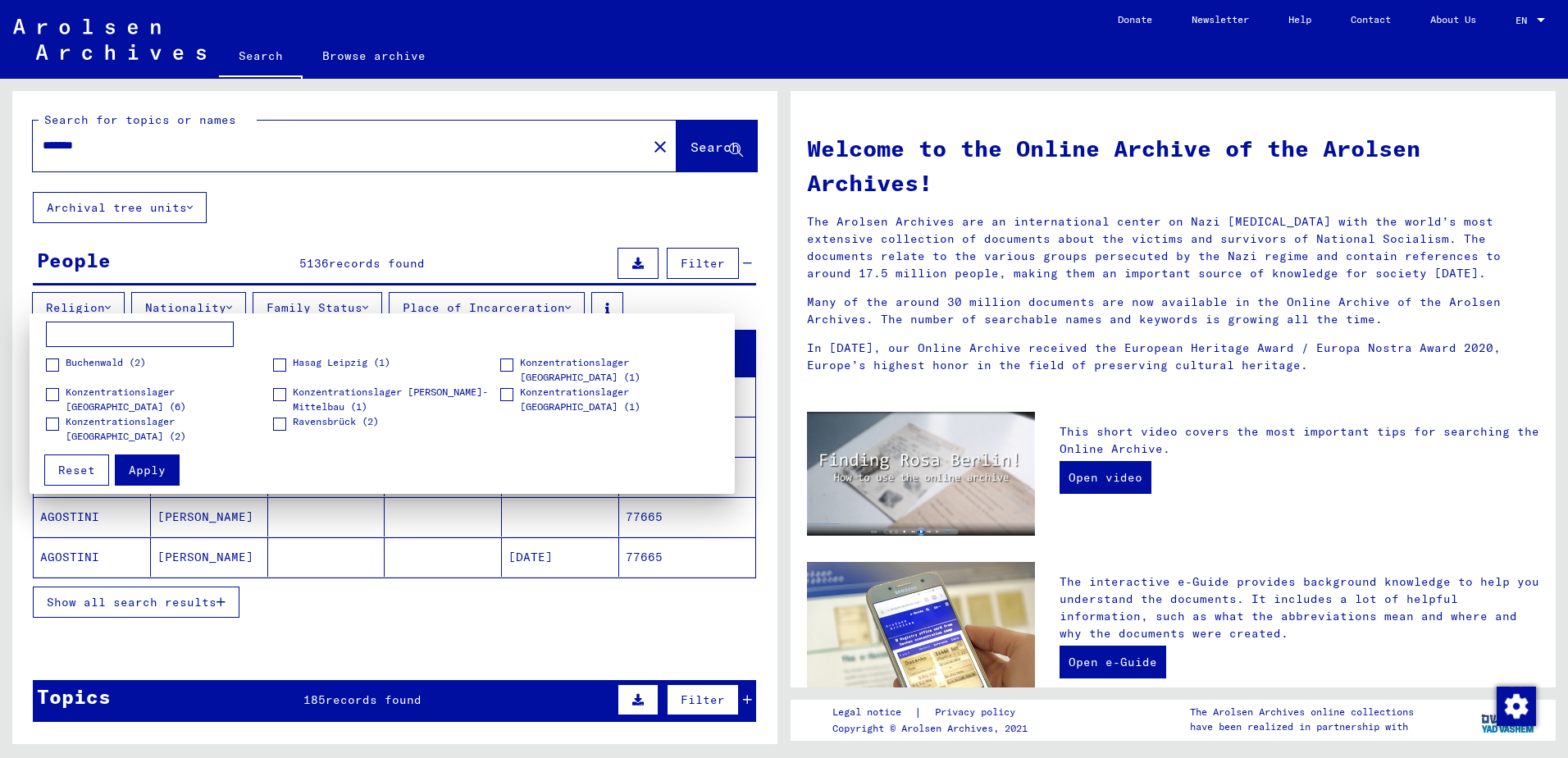
click at [1429, 21] on div at bounding box center [784, 379] width 1568 height 758
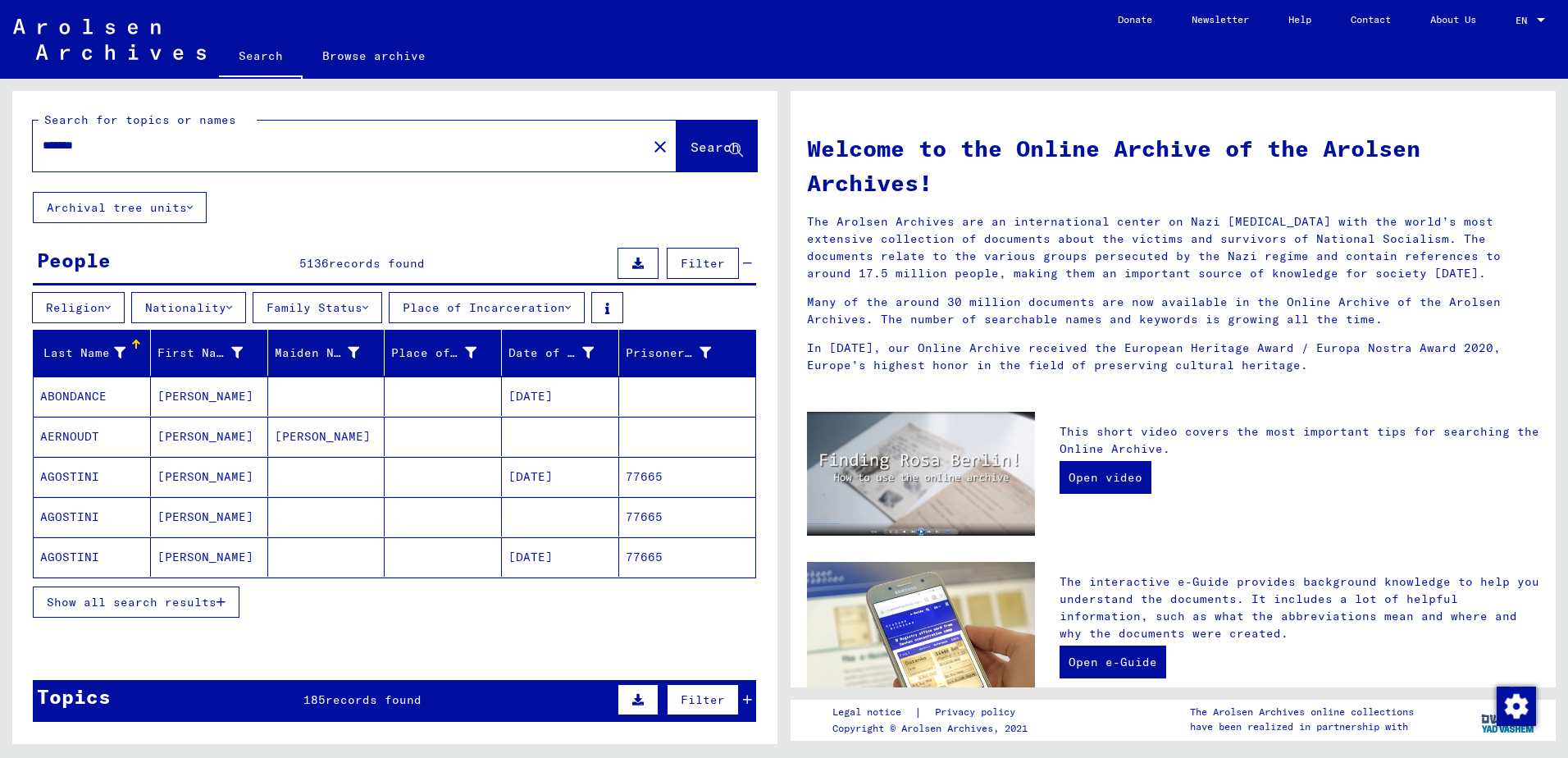
click at [62, 515] on mat-cell "AGOSTINI" at bounding box center [92, 516] width 117 height 39
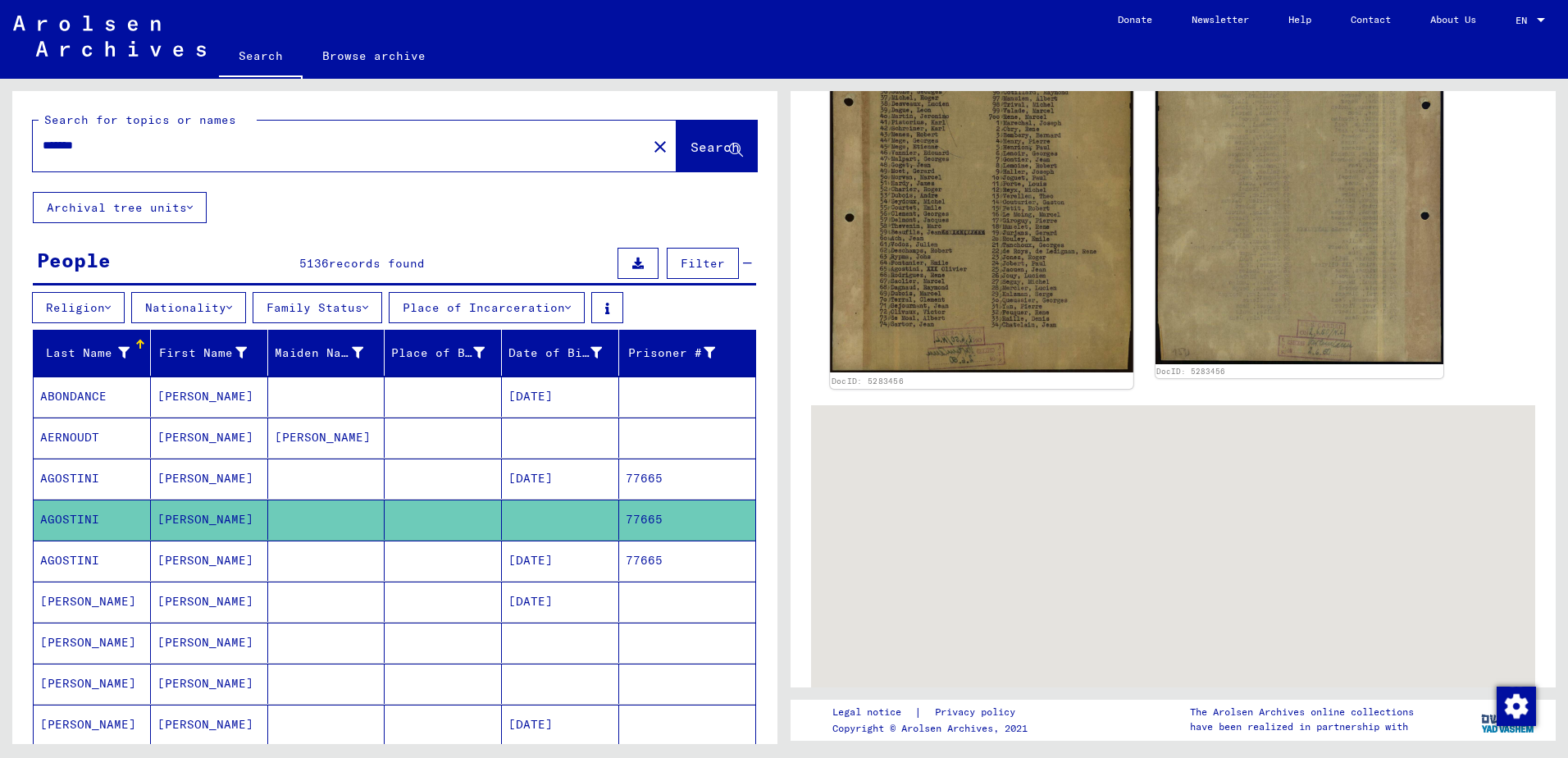
scroll to position [547, 0]
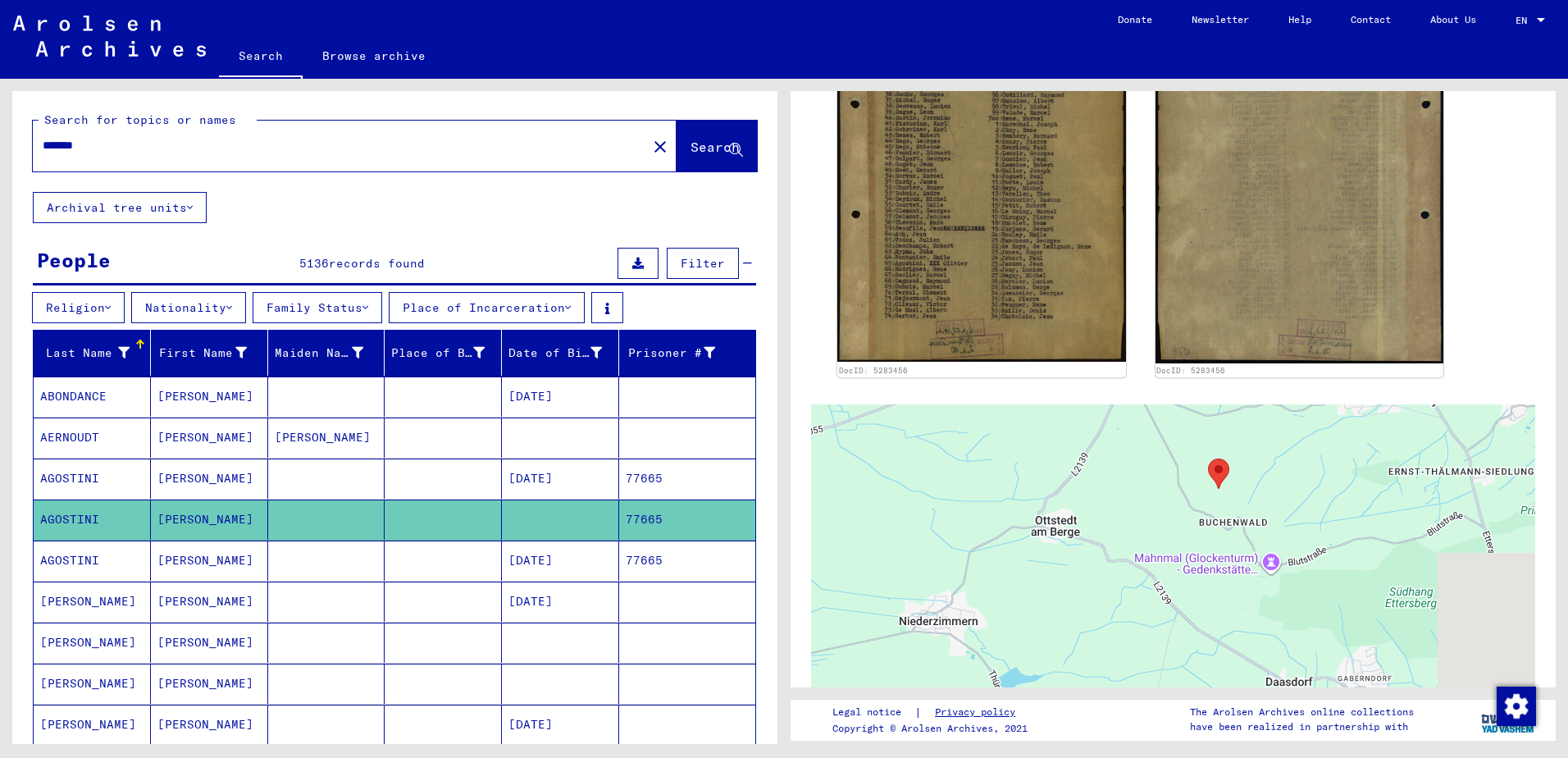
drag, startPoint x: 1261, startPoint y: 612, endPoint x: 926, endPoint y: 705, distance: 347.7
click at [926, 705] on div "1 Incarceration Documents / 1.1 Camps and Ghettos / 1.1.5 Buchenwald Concentrat…" at bounding box center [1176, 411] width 784 height 666
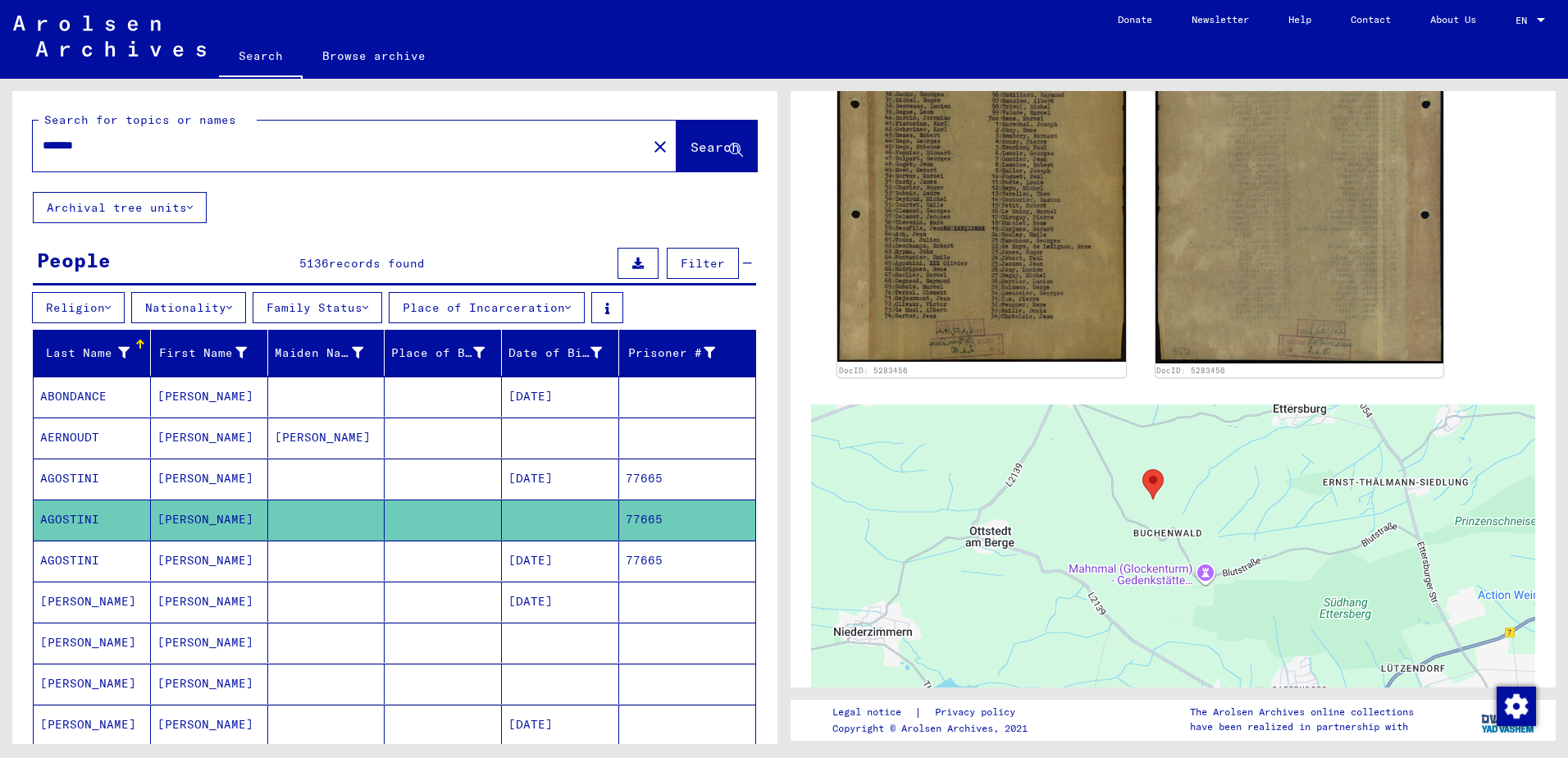
click at [371, 56] on link "Browse archive" at bounding box center [373, 55] width 142 height 39
